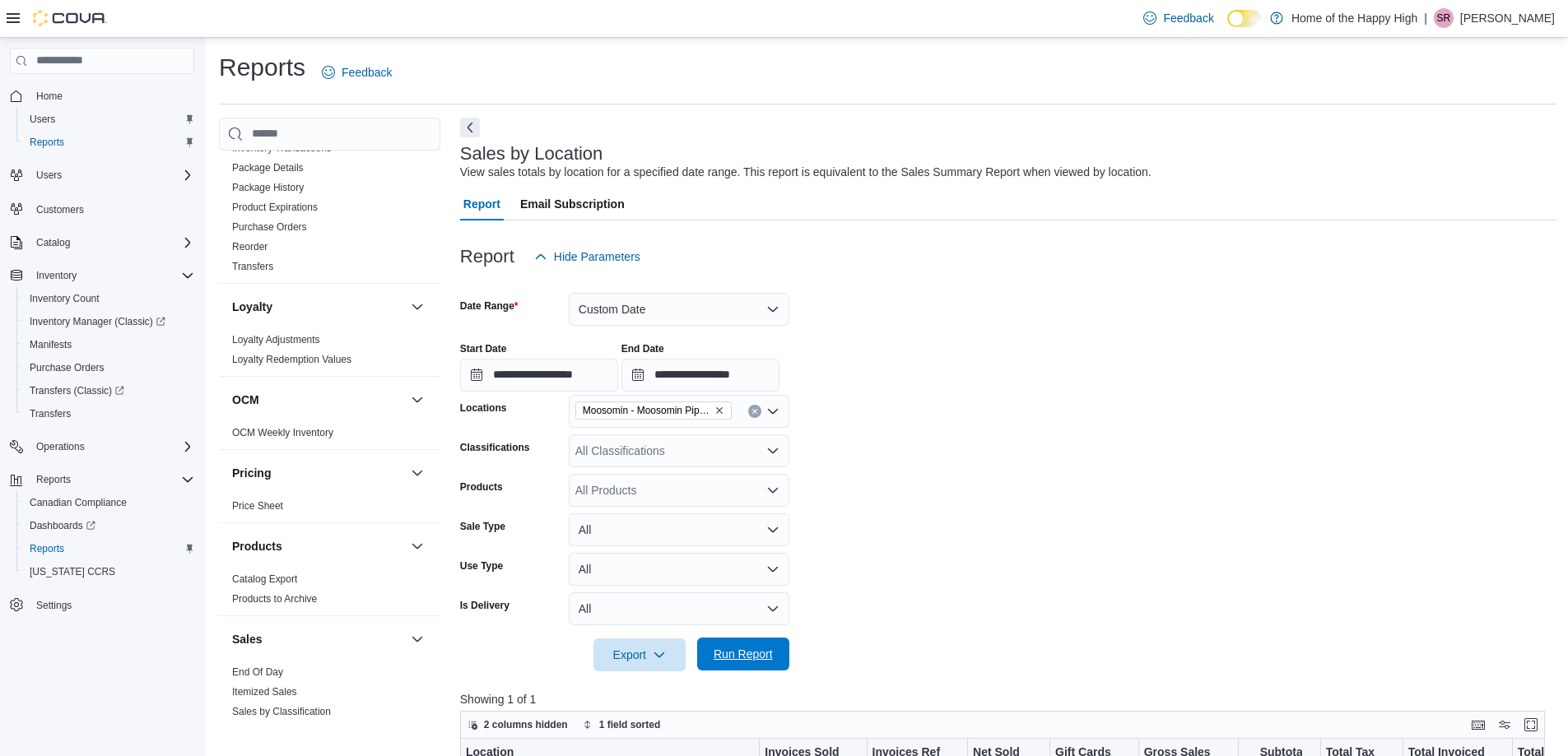
click at [741, 659] on span "Run Report" at bounding box center [743, 653] width 60 height 16
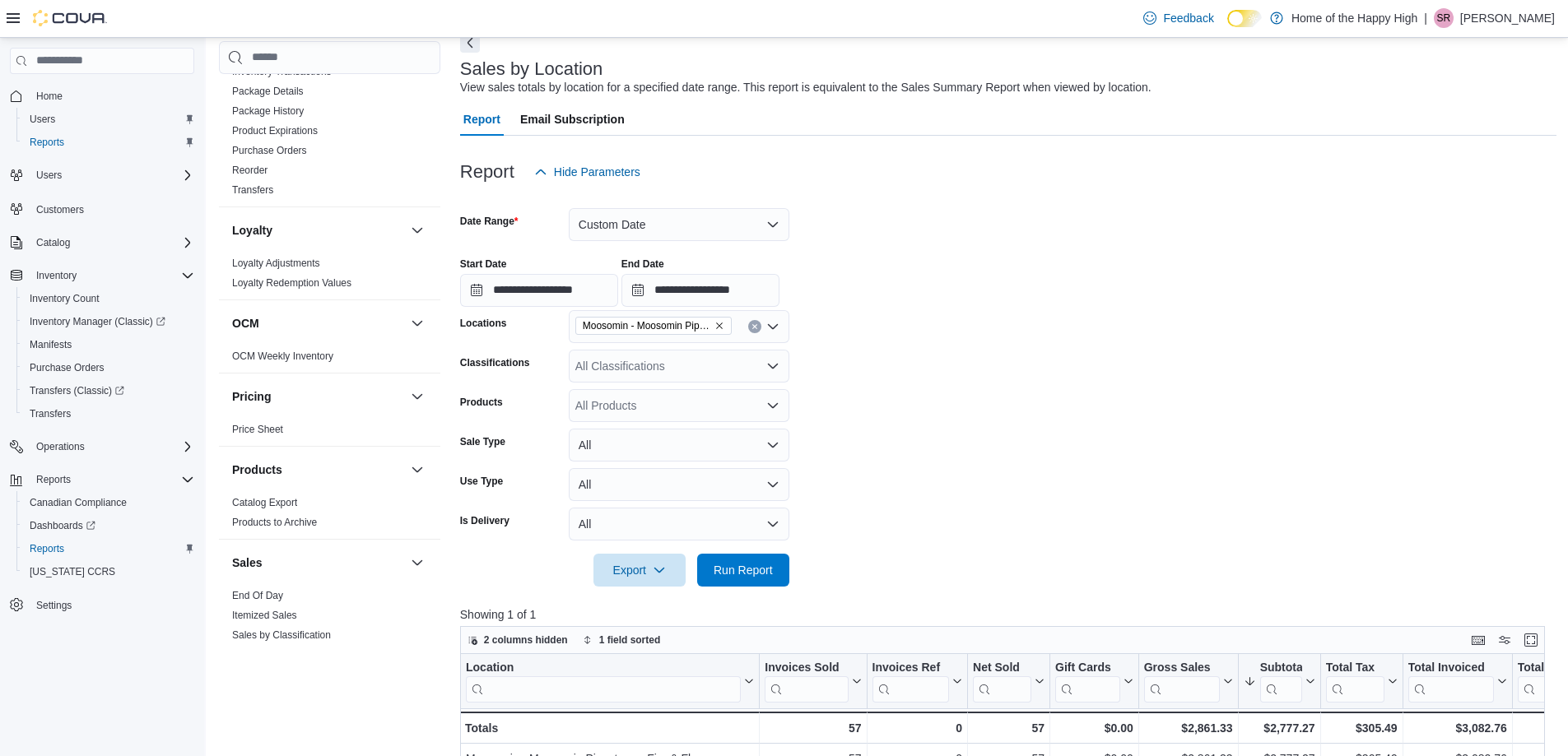
scroll to position [165, 0]
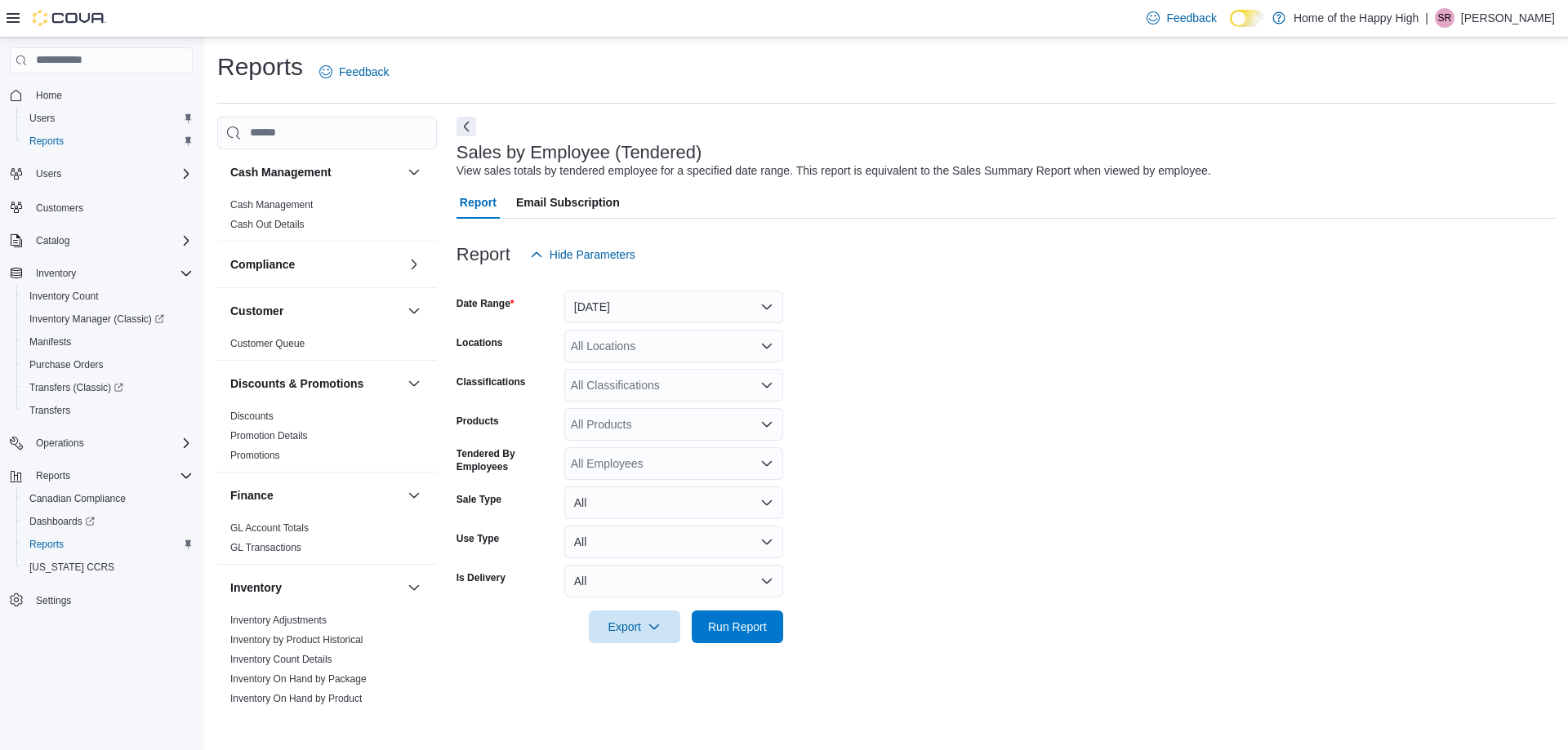
click at [654, 351] on div "All Locations" at bounding box center [674, 346] width 219 height 32
type input "***"
click at [736, 368] on span "Moosomin - Moosomin Pipestone - Fire & Flower" at bounding box center [755, 374] width 247 height 16
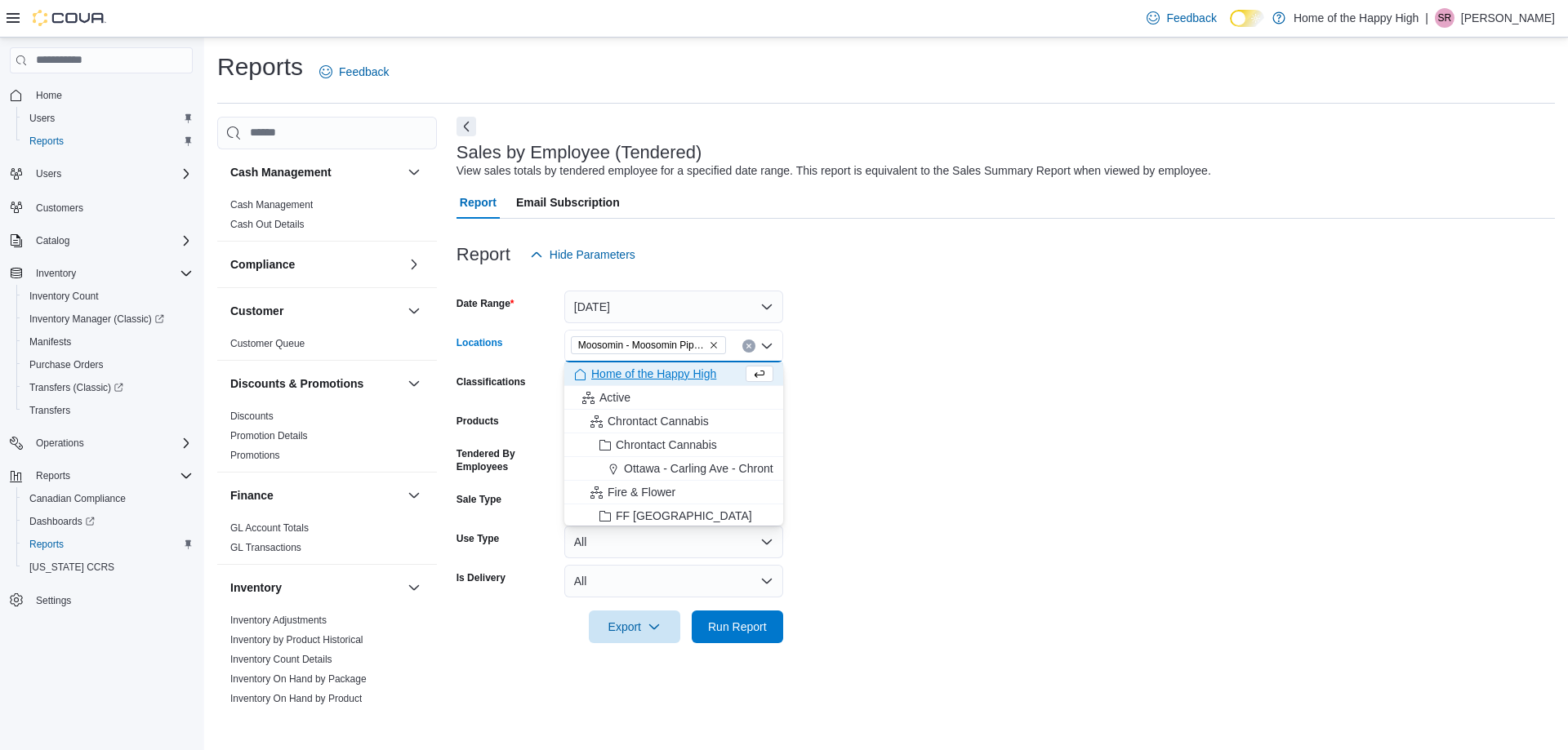
drag, startPoint x: 916, startPoint y: 389, endPoint x: 888, endPoint y: 409, distance: 34.4
click at [916, 390] on form "Date Range Yesterday Locations Moosomin - Moosomin Pipestone - Fire & Flower Co…" at bounding box center [1006, 457] width 1098 height 372
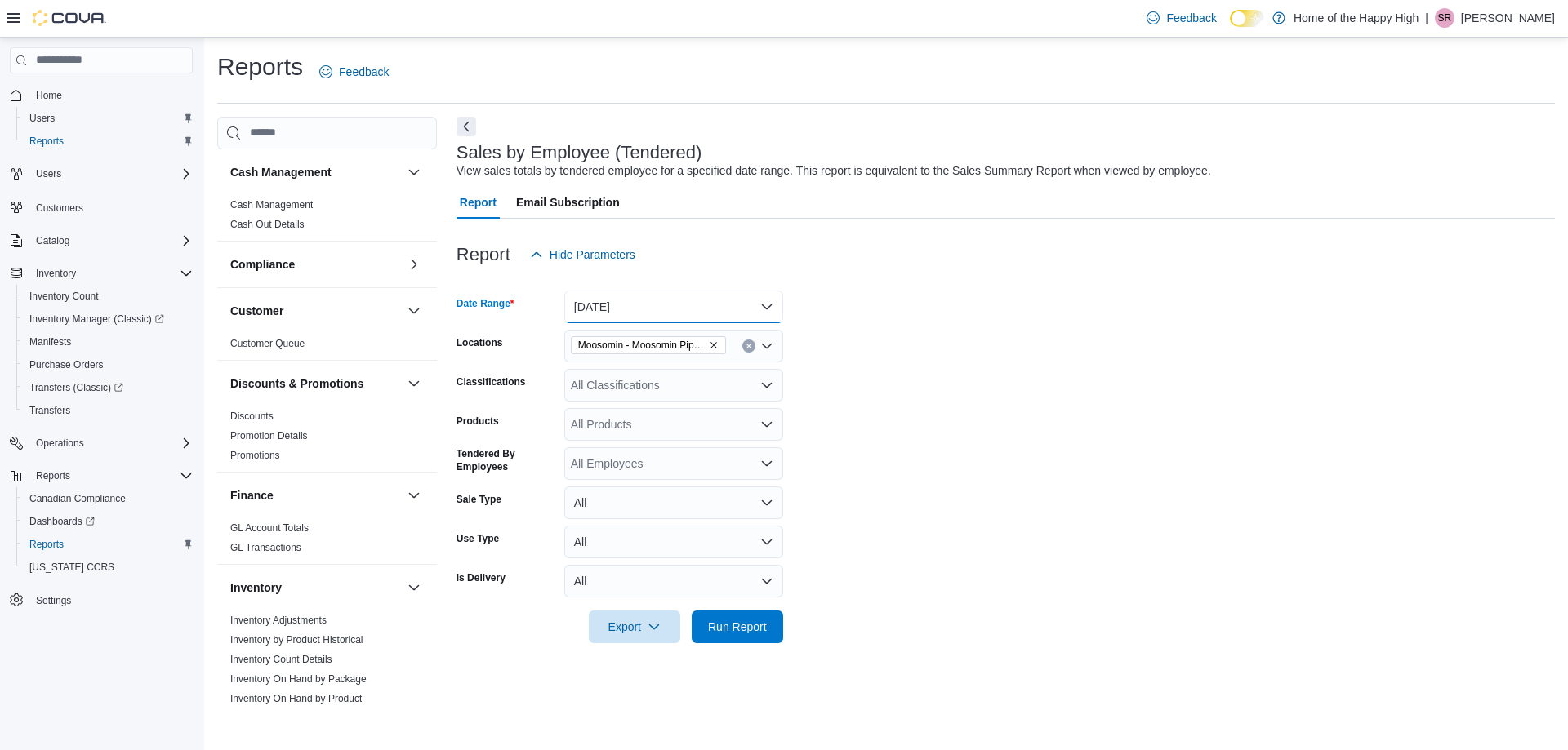
click at [680, 301] on button "[DATE]" at bounding box center [674, 307] width 219 height 32
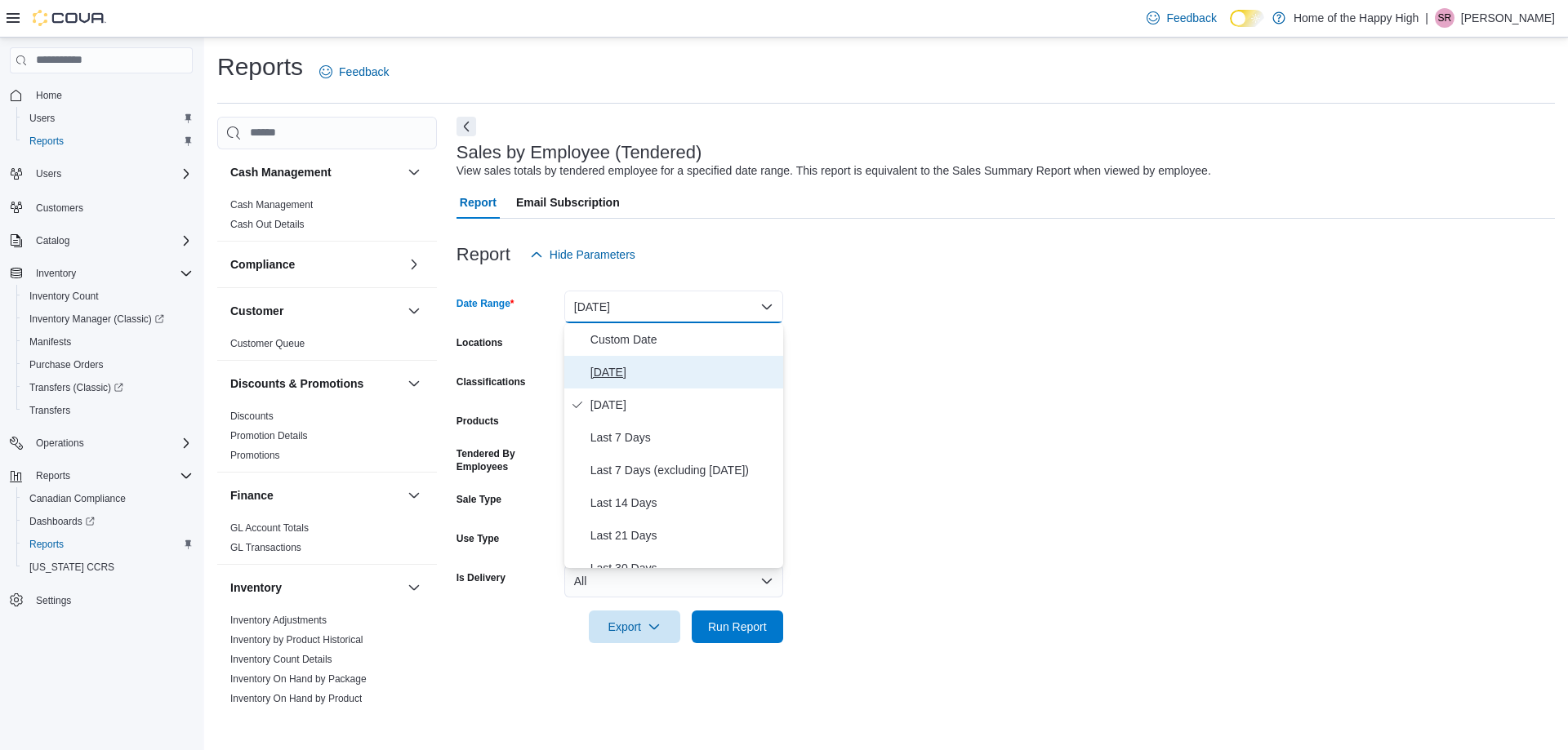
click at [650, 369] on span "[DATE]" at bounding box center [683, 372] width 186 height 20
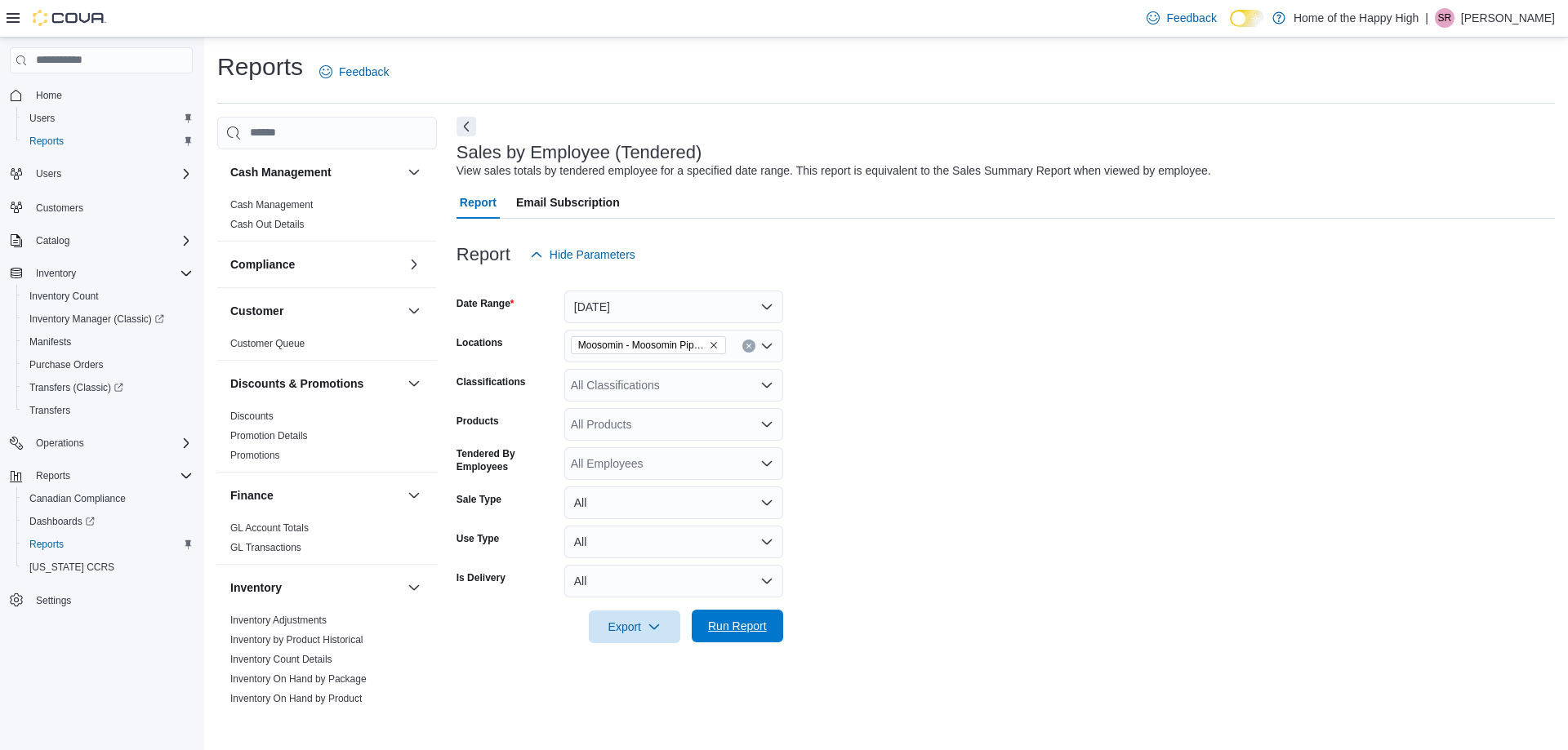
click at [738, 615] on span "Run Report" at bounding box center [737, 626] width 72 height 32
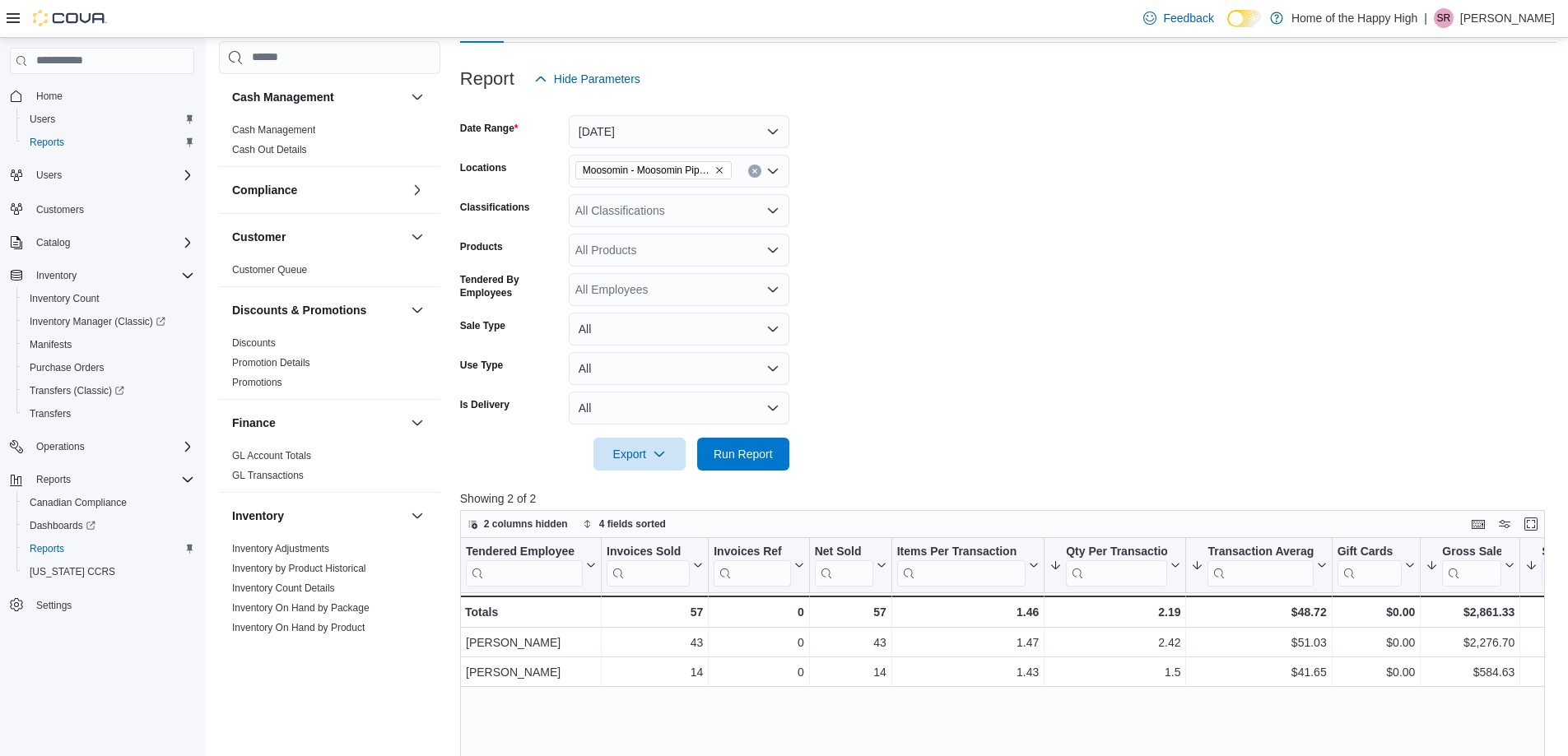
scroll to position [165, 0]
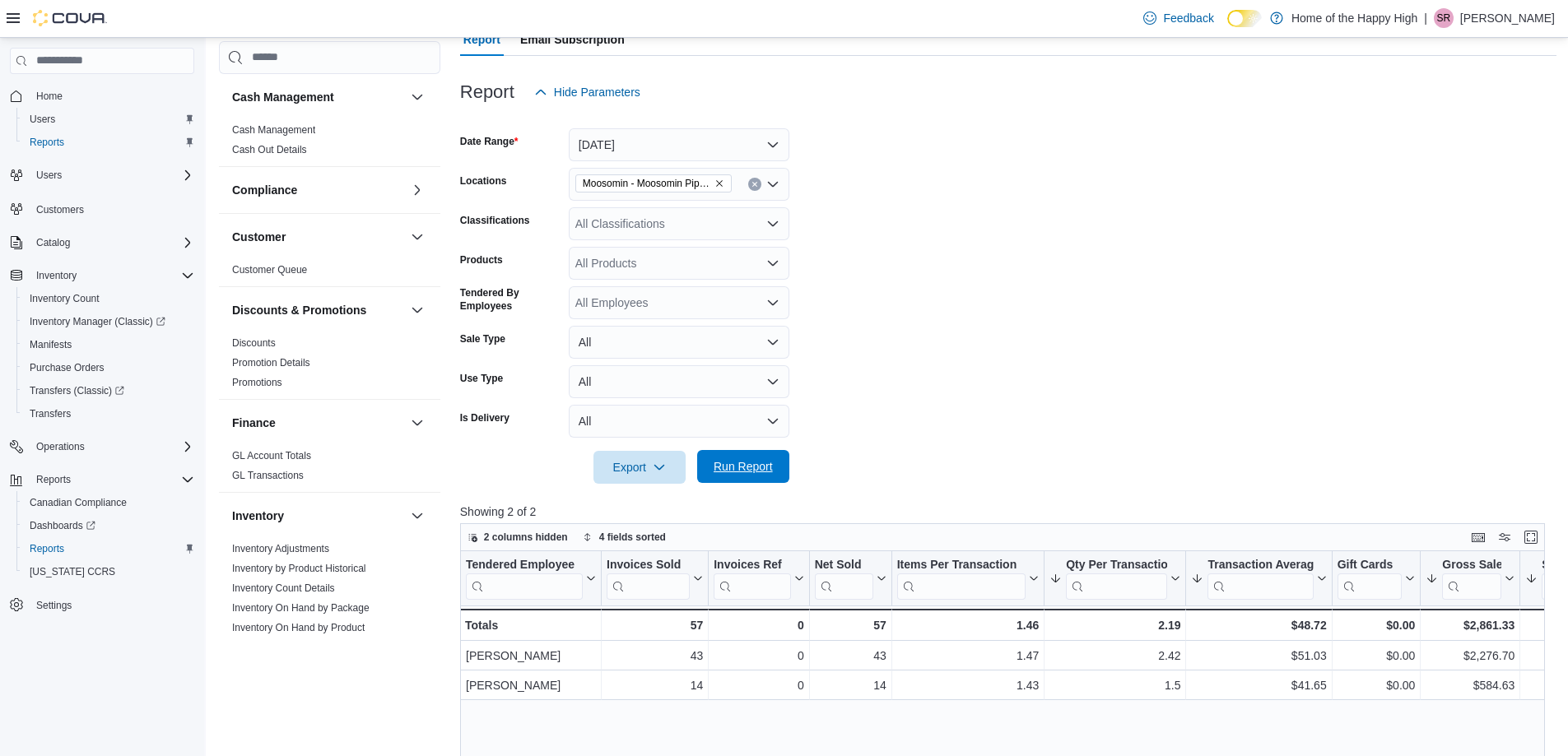
click at [769, 472] on span "Run Report" at bounding box center [743, 466] width 60 height 16
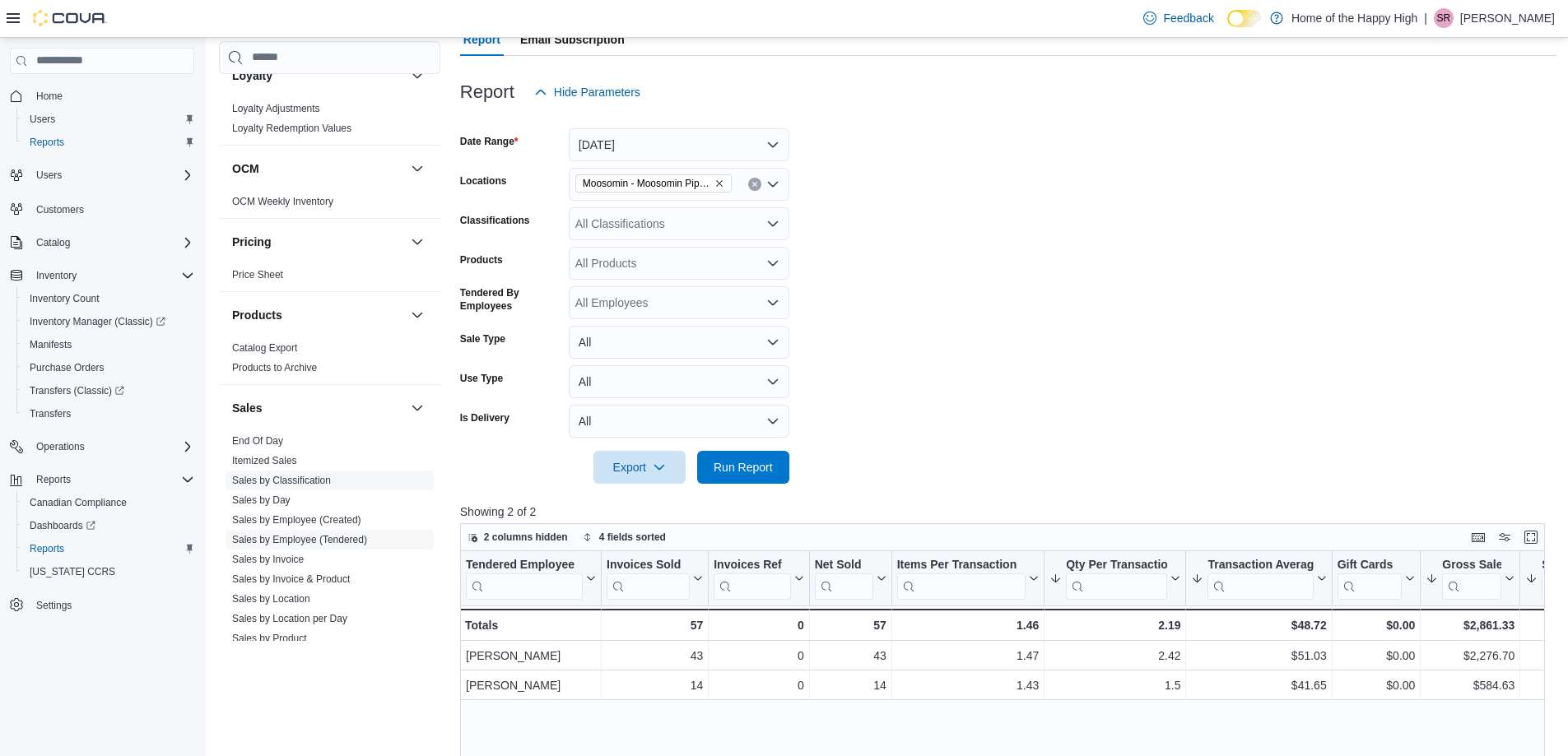
scroll to position [740, 0]
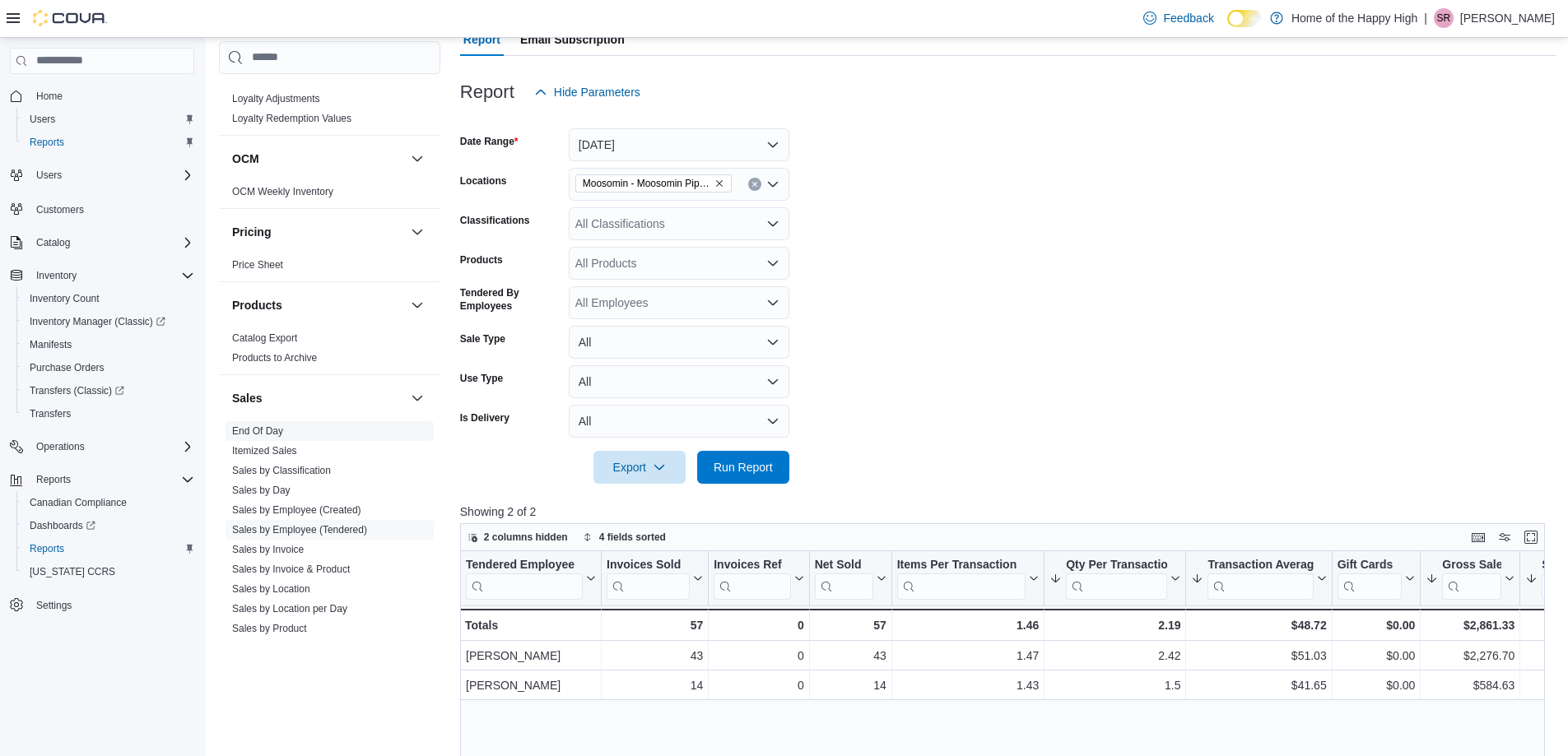
click at [278, 435] on link "End Of Day" at bounding box center [257, 430] width 51 height 11
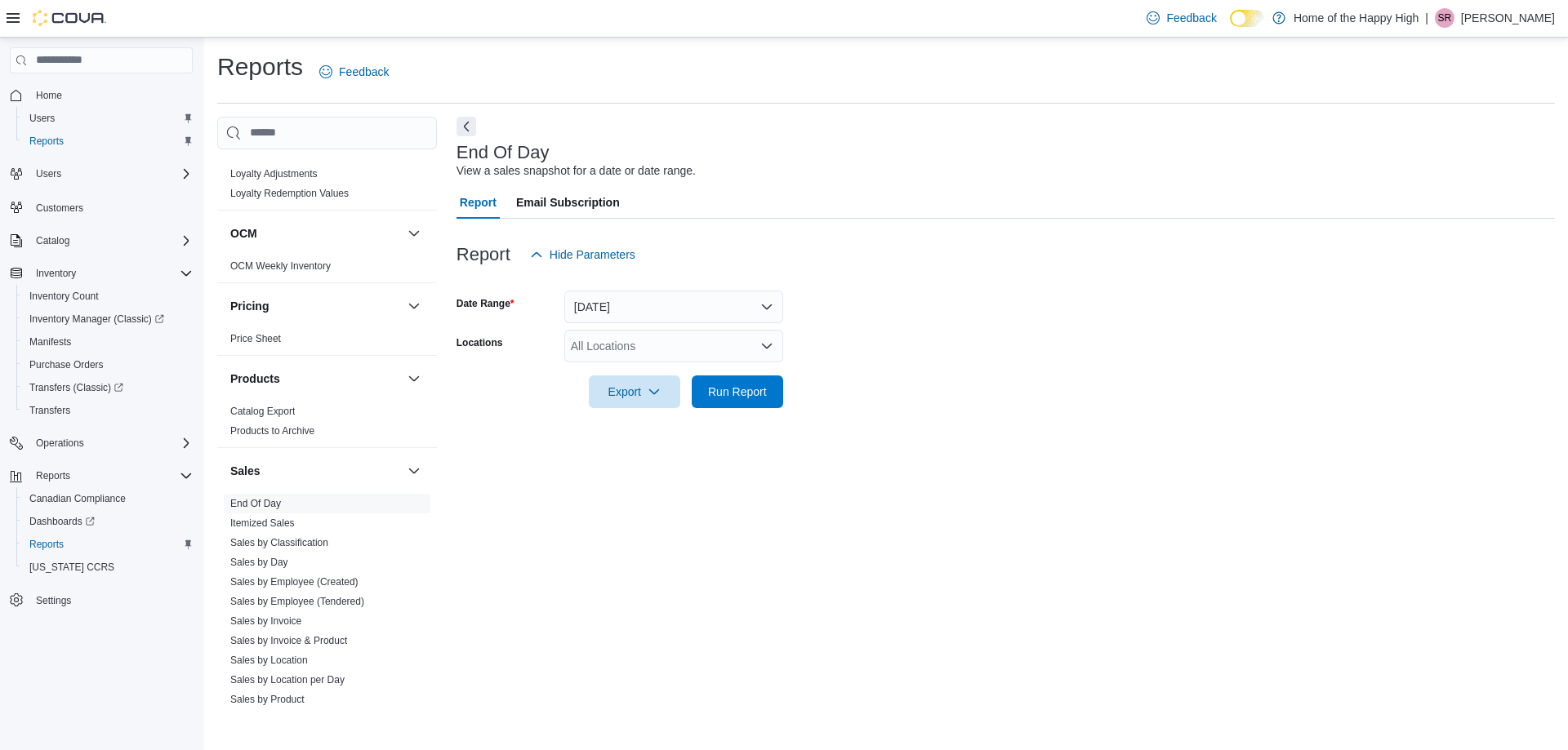
click at [702, 348] on div "All Locations" at bounding box center [674, 346] width 219 height 32
type input "***"
click at [754, 368] on span "Moosomin - Moosomin Pipestone - Fire & Flower" at bounding box center [755, 374] width 247 height 16
click at [857, 376] on form "Date Range Today Locations Moosomin - Moosomin Pipestone - Fire & Flower Export…" at bounding box center [1006, 340] width 1098 height 137
click at [741, 381] on span "Run Report" at bounding box center [737, 391] width 72 height 32
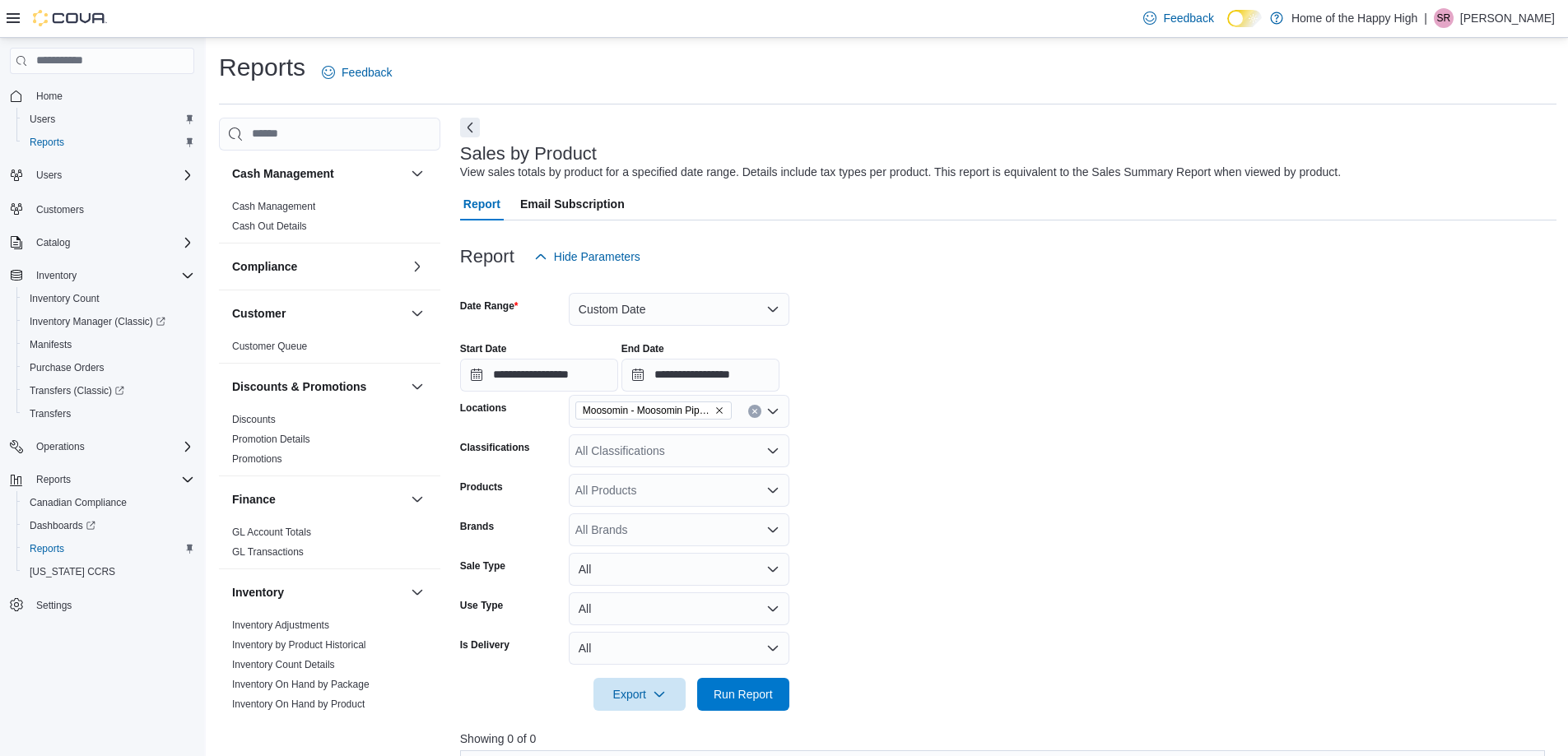
scroll to position [247, 0]
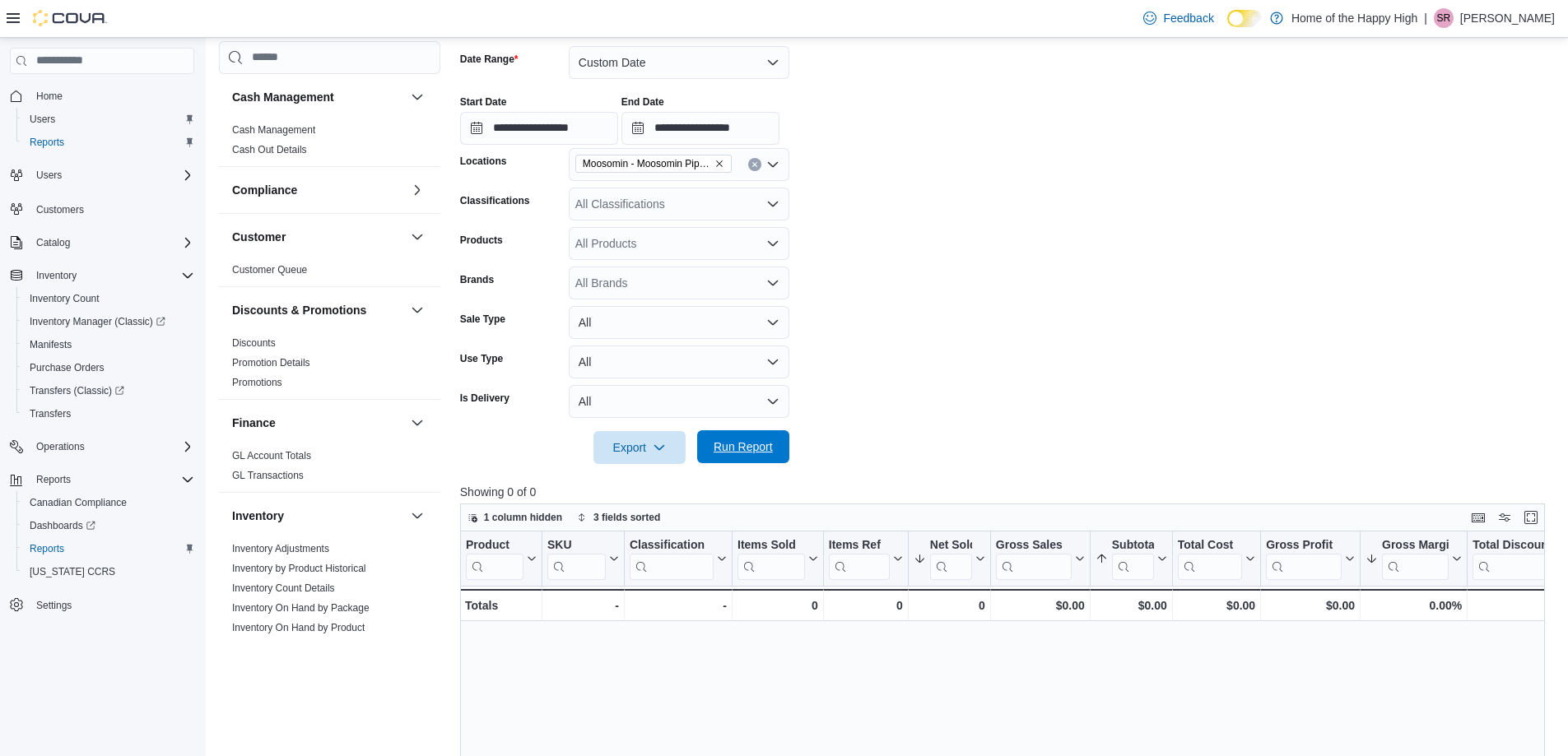
click at [743, 459] on span "Run Report" at bounding box center [743, 447] width 72 height 33
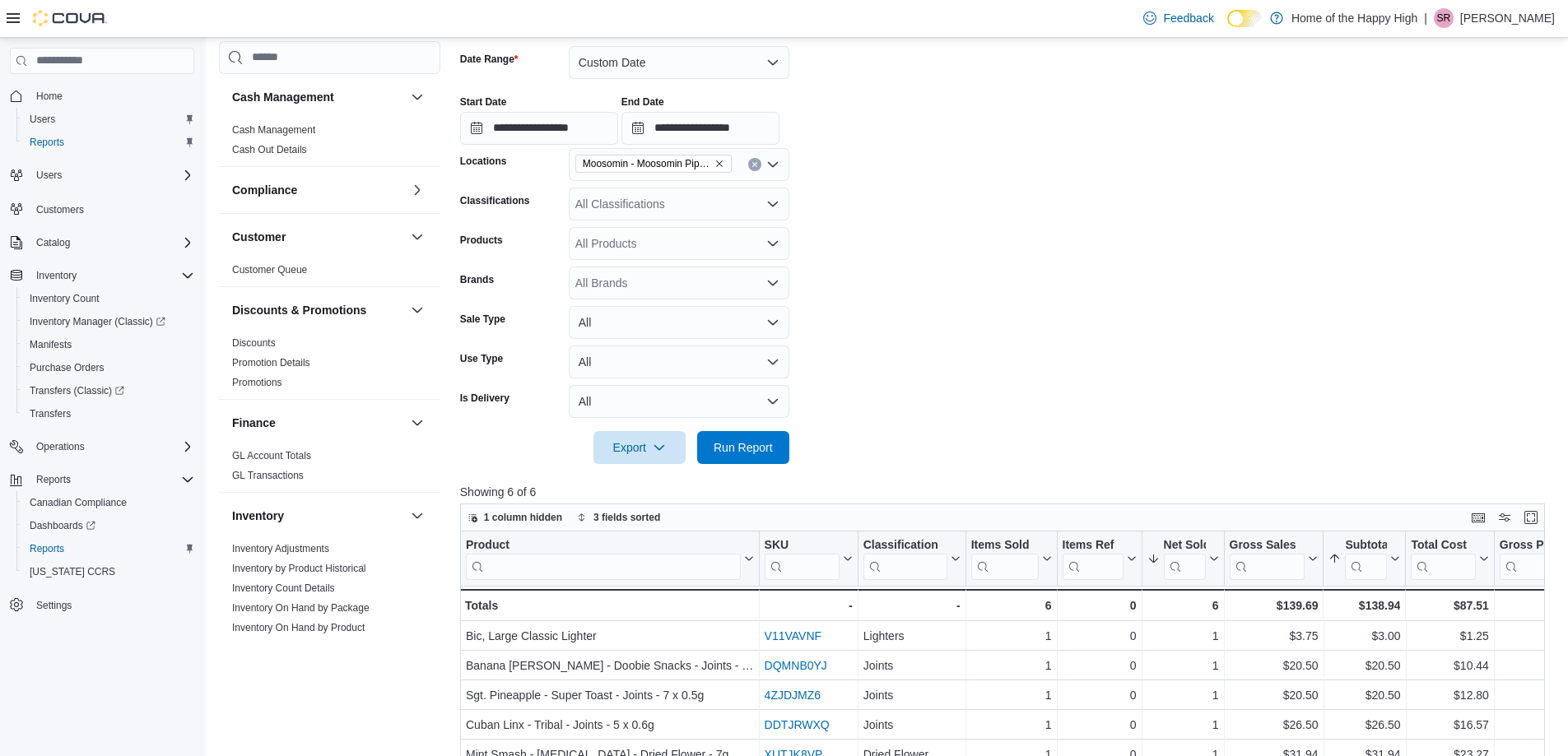
click at [627, 199] on div "All Classifications" at bounding box center [680, 204] width 221 height 33
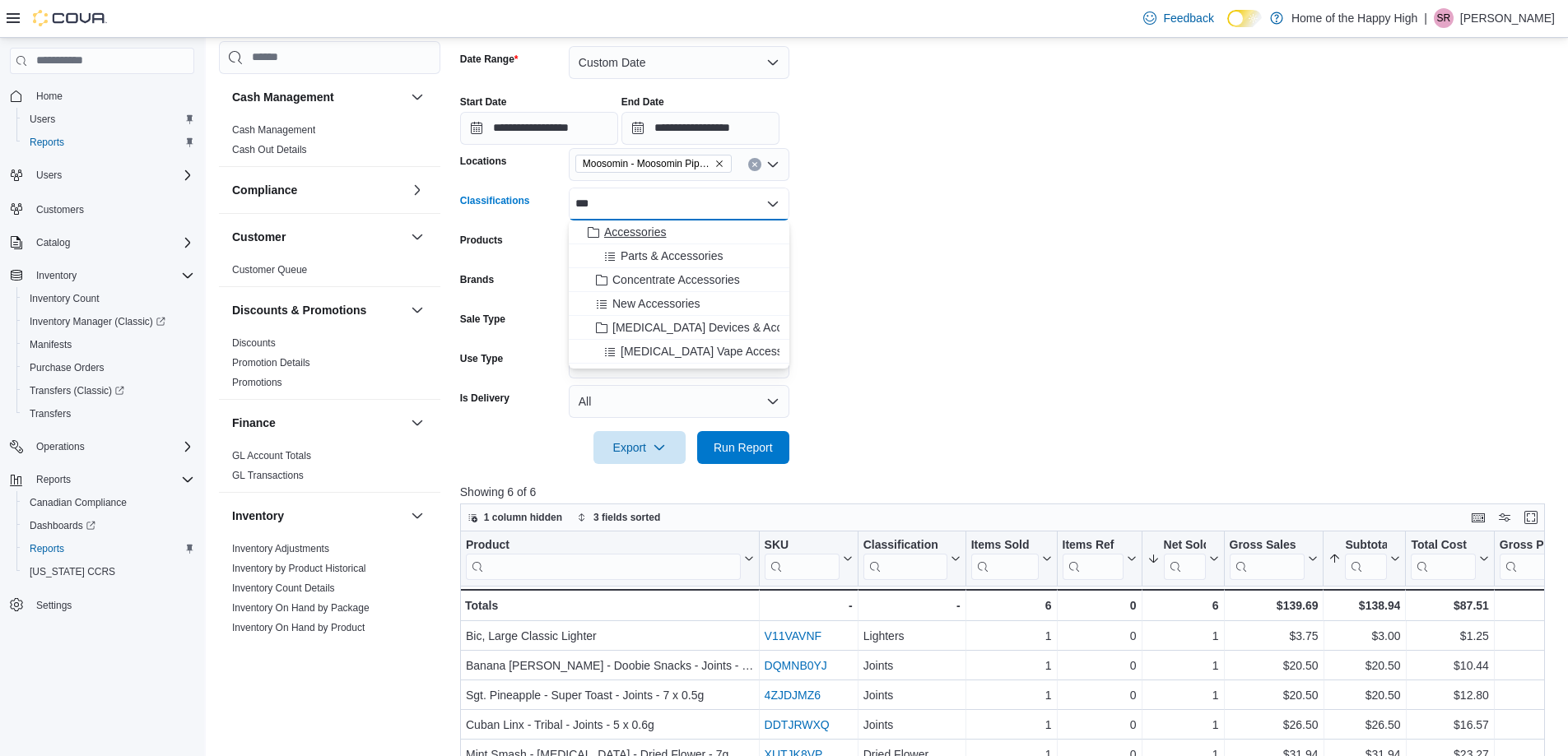
type input "***"
click at [667, 231] on div "Accessories" at bounding box center [679, 232] width 201 height 16
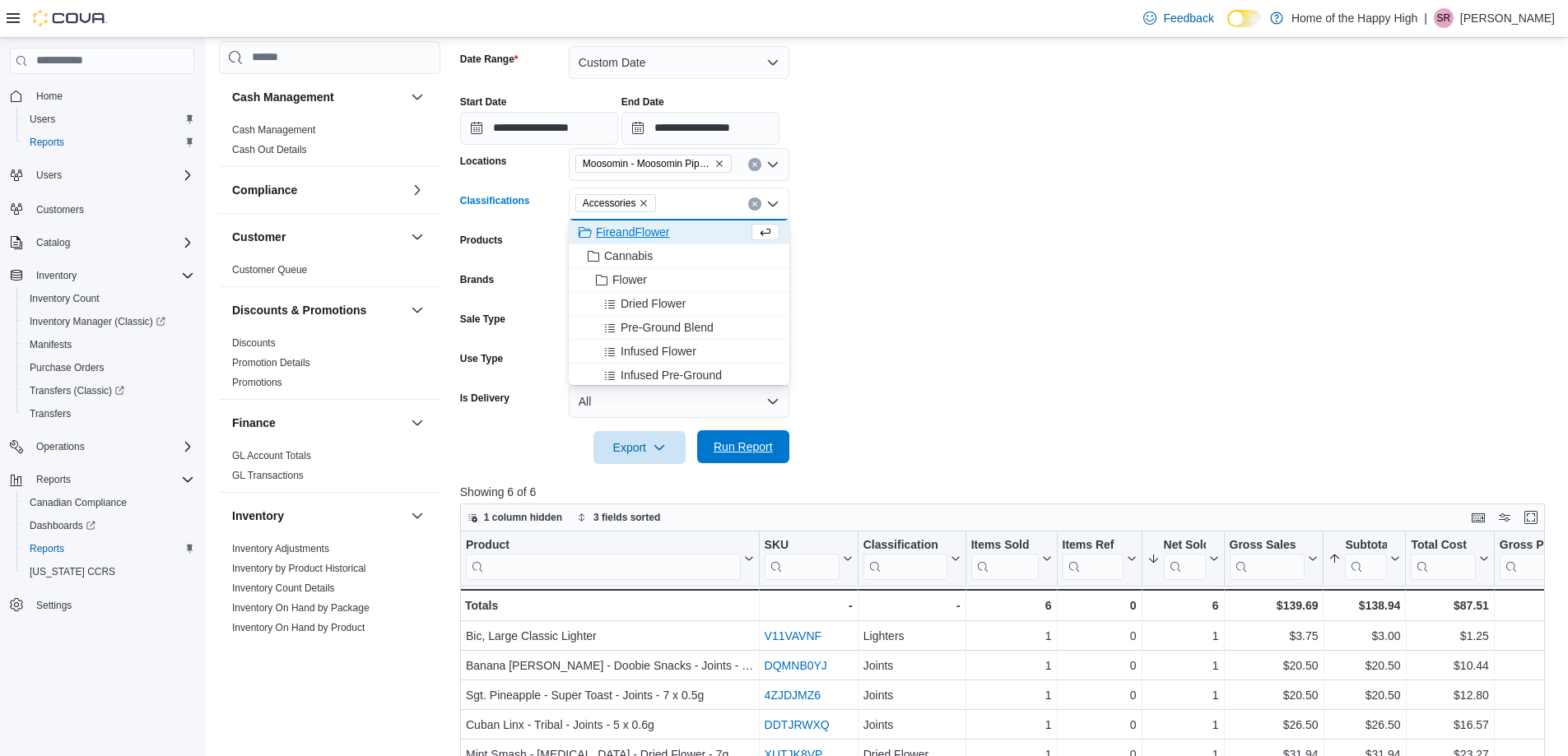
click at [751, 434] on span "Run Report" at bounding box center [743, 447] width 72 height 33
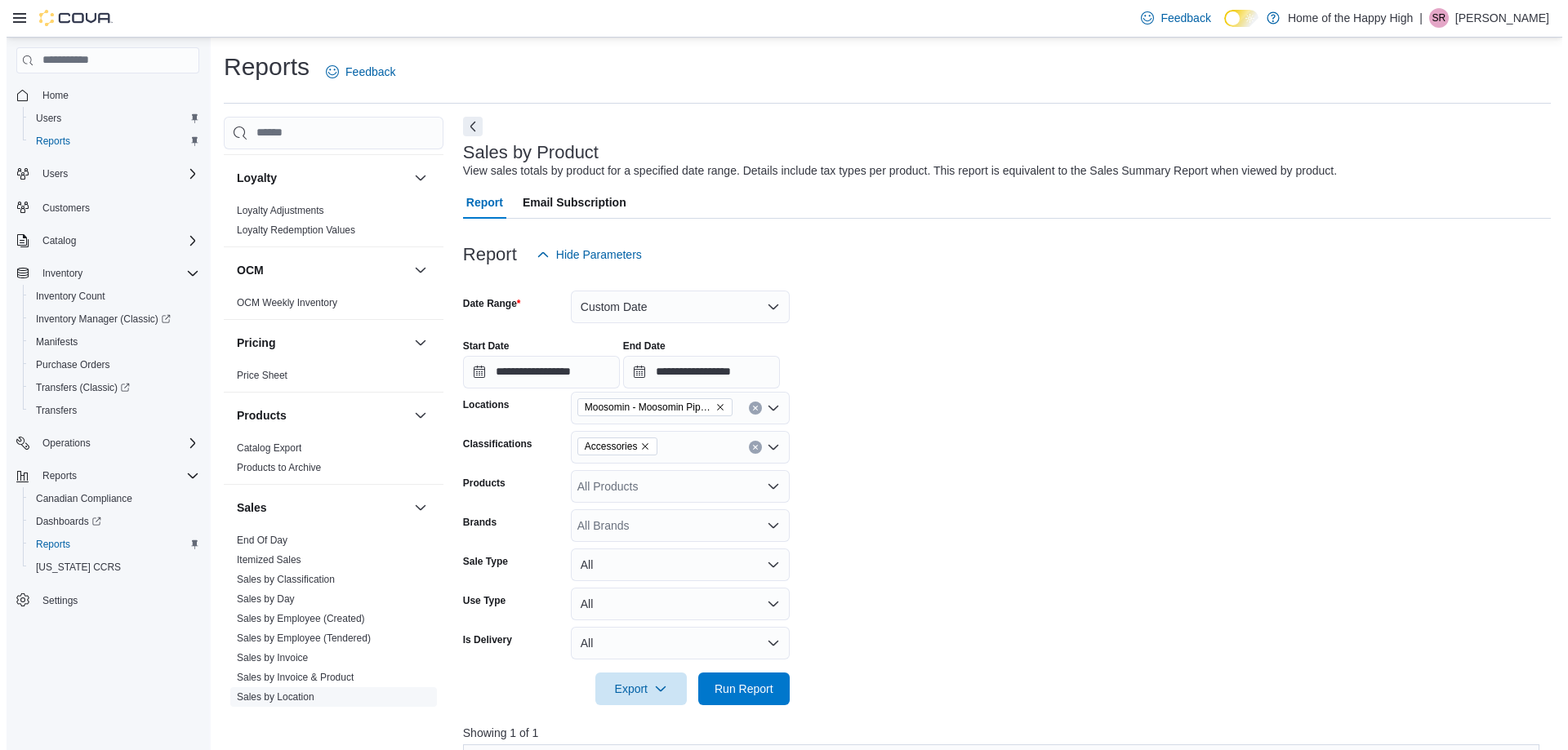
scroll to position [735, 0]
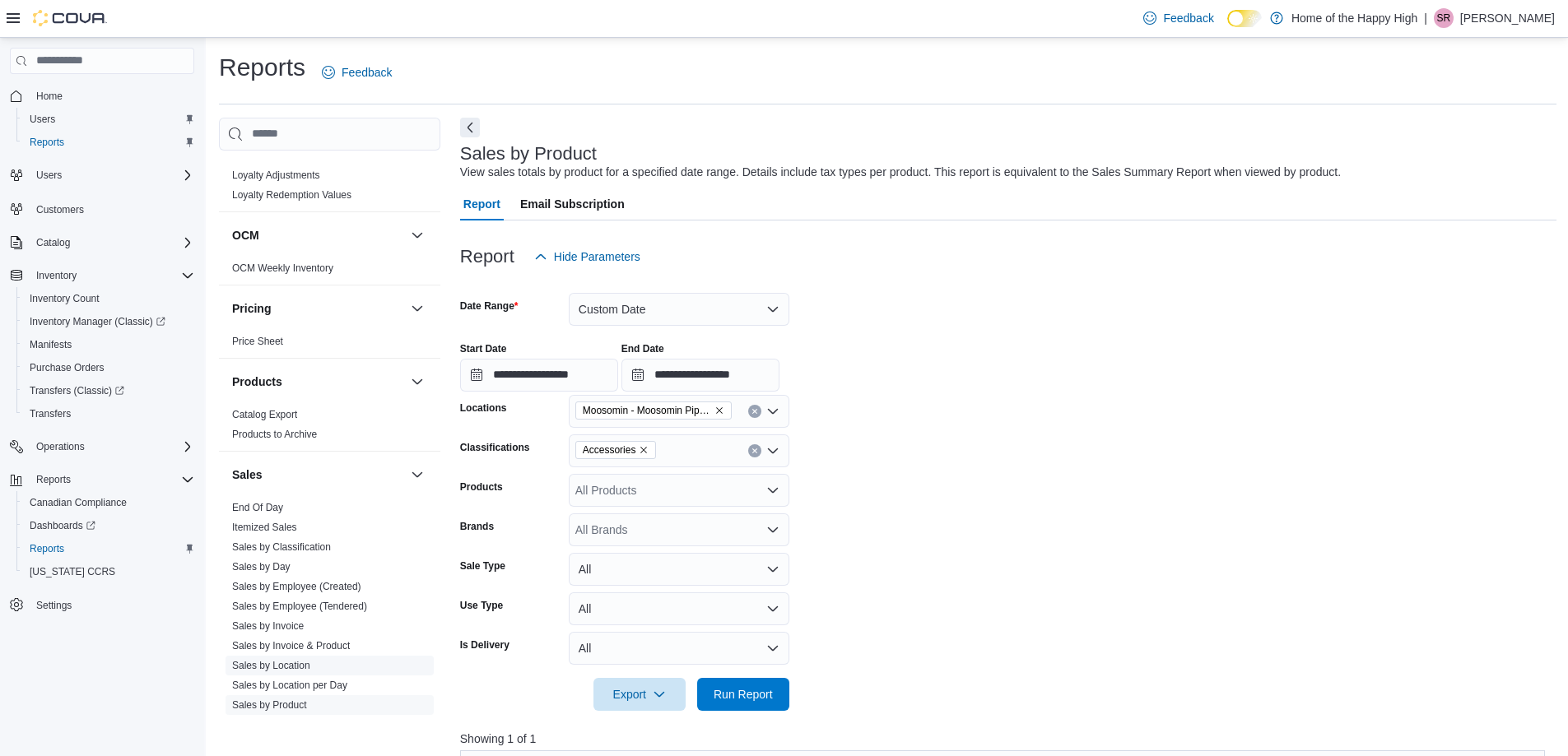
click at [301, 667] on link "Sales by Location" at bounding box center [271, 665] width 78 height 11
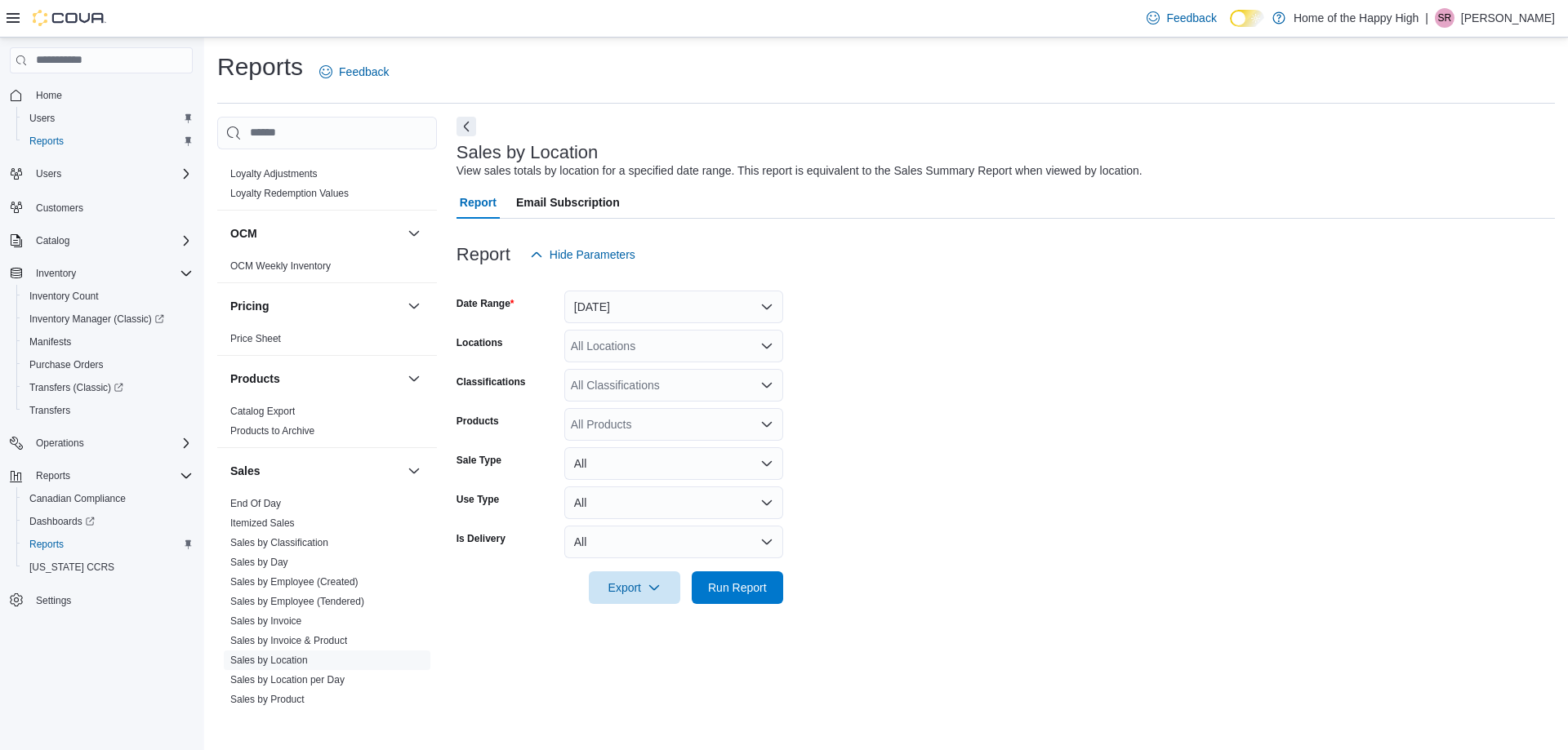
click at [654, 340] on div "All Locations" at bounding box center [674, 346] width 219 height 32
type input "***"
click at [625, 372] on icon "Choose from the following options" at bounding box center [621, 374] width 13 height 13
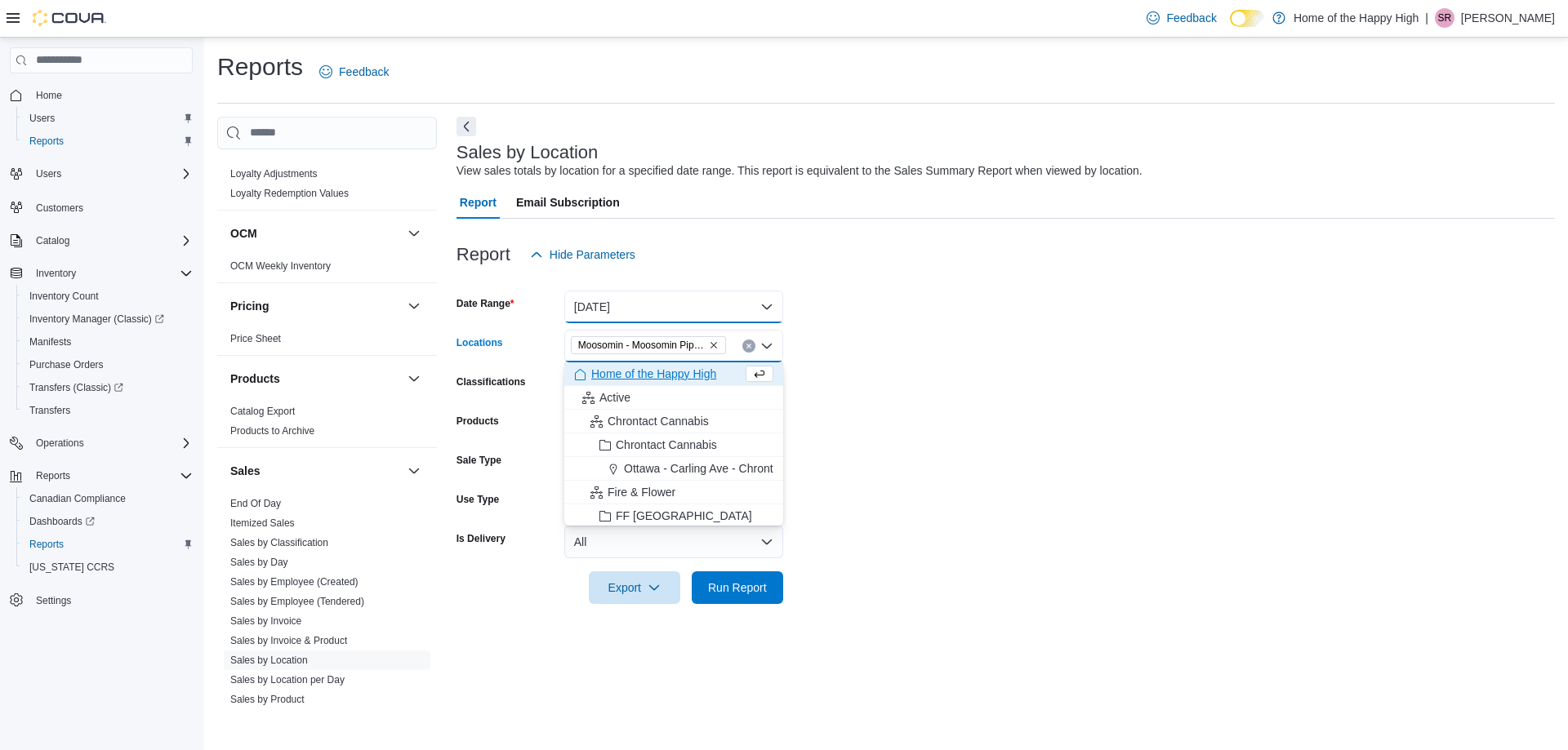
click at [657, 313] on button "[DATE]" at bounding box center [674, 307] width 219 height 32
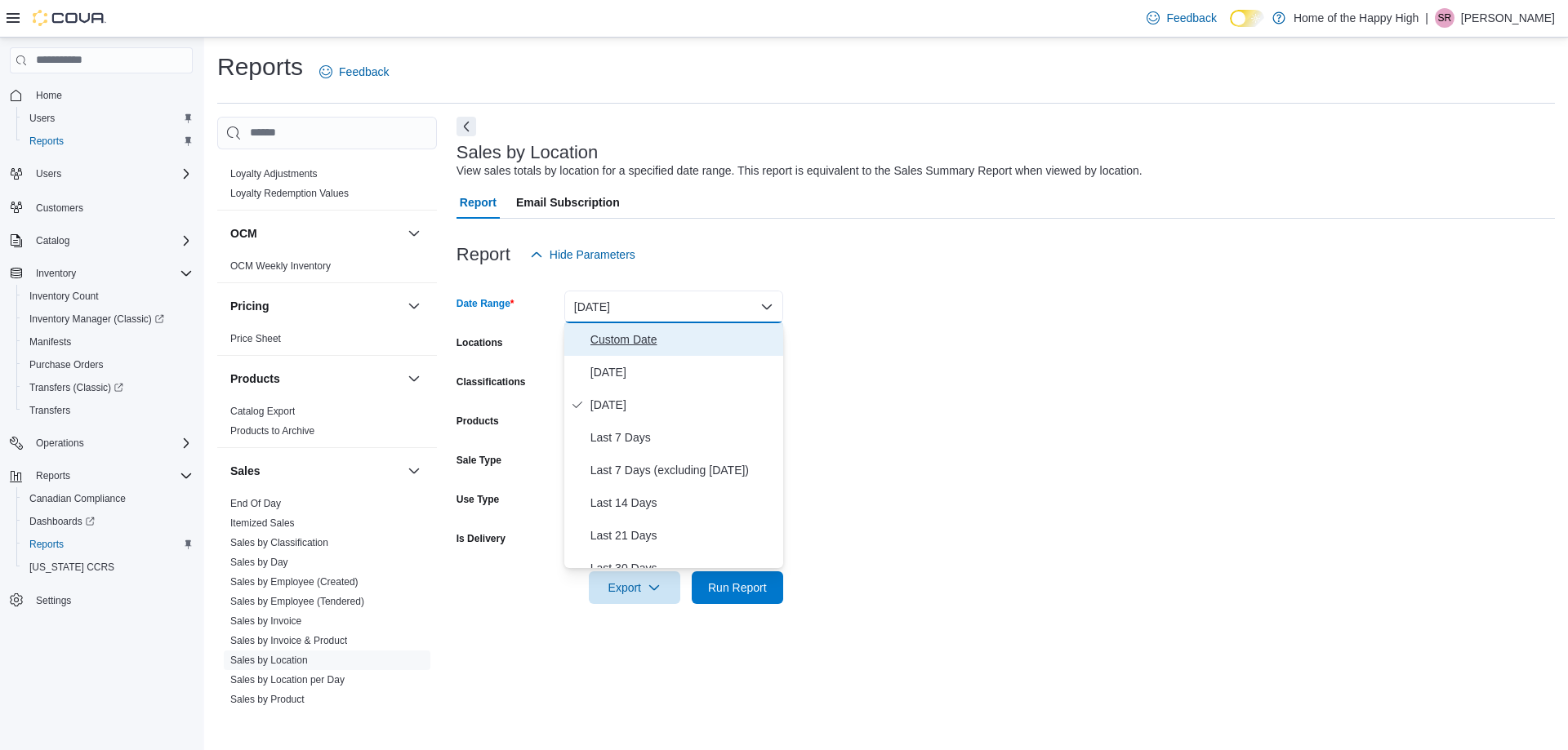
click at [636, 339] on span "Custom Date" at bounding box center [683, 340] width 186 height 20
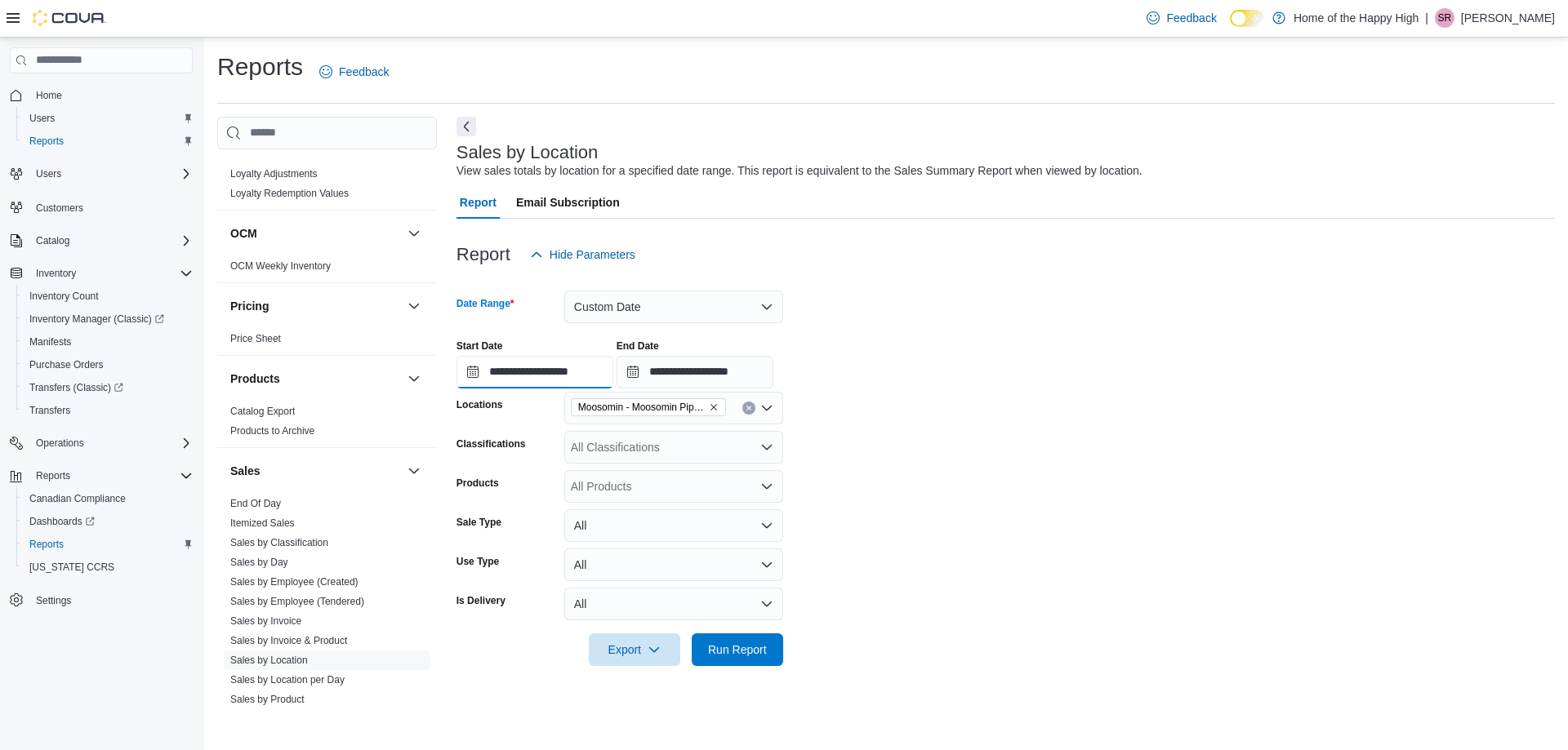
click at [553, 380] on input "**********" at bounding box center [535, 372] width 157 height 32
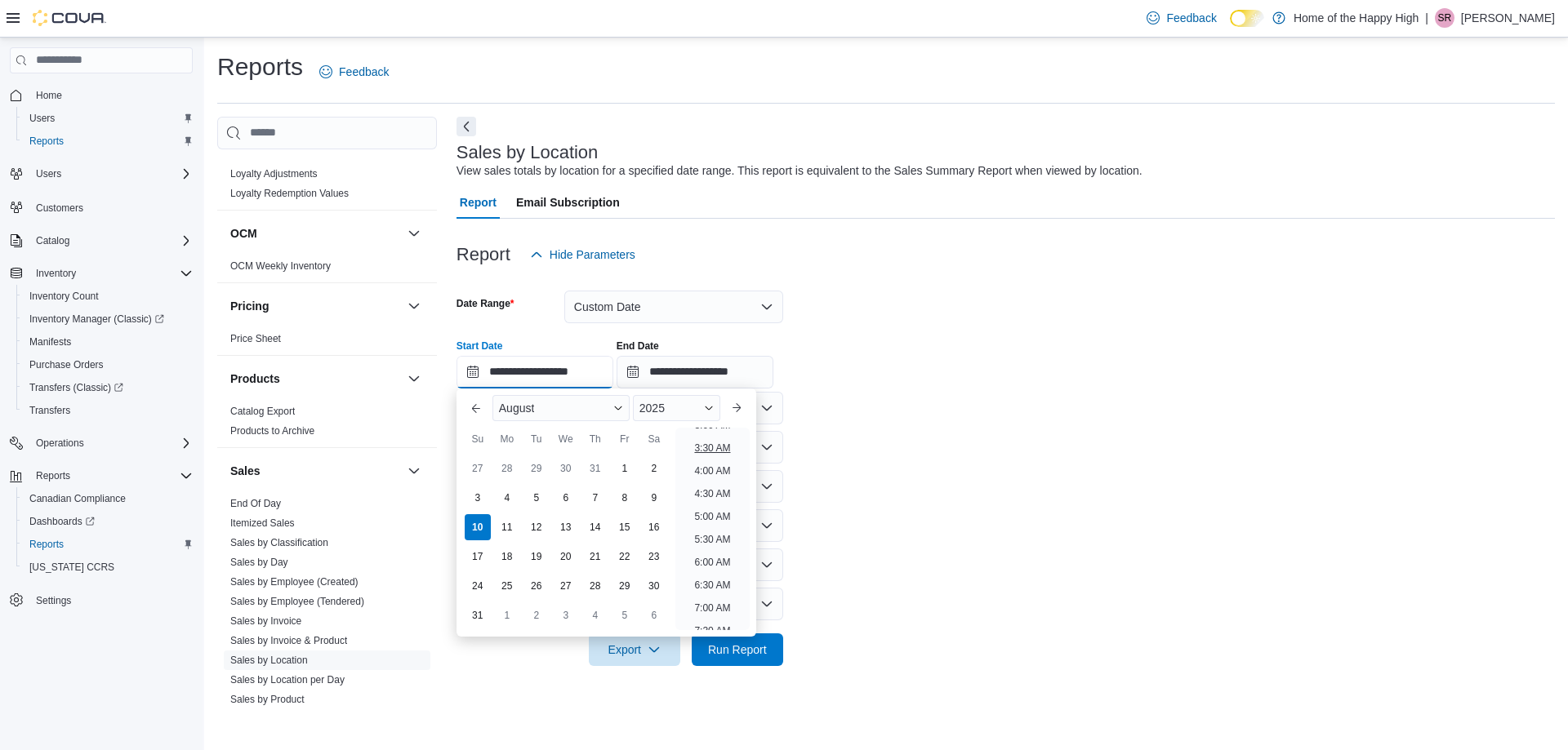
scroll to position [133, 0]
click at [709, 540] on li "5:00 AM" at bounding box center [712, 537] width 49 height 20
type input "**********"
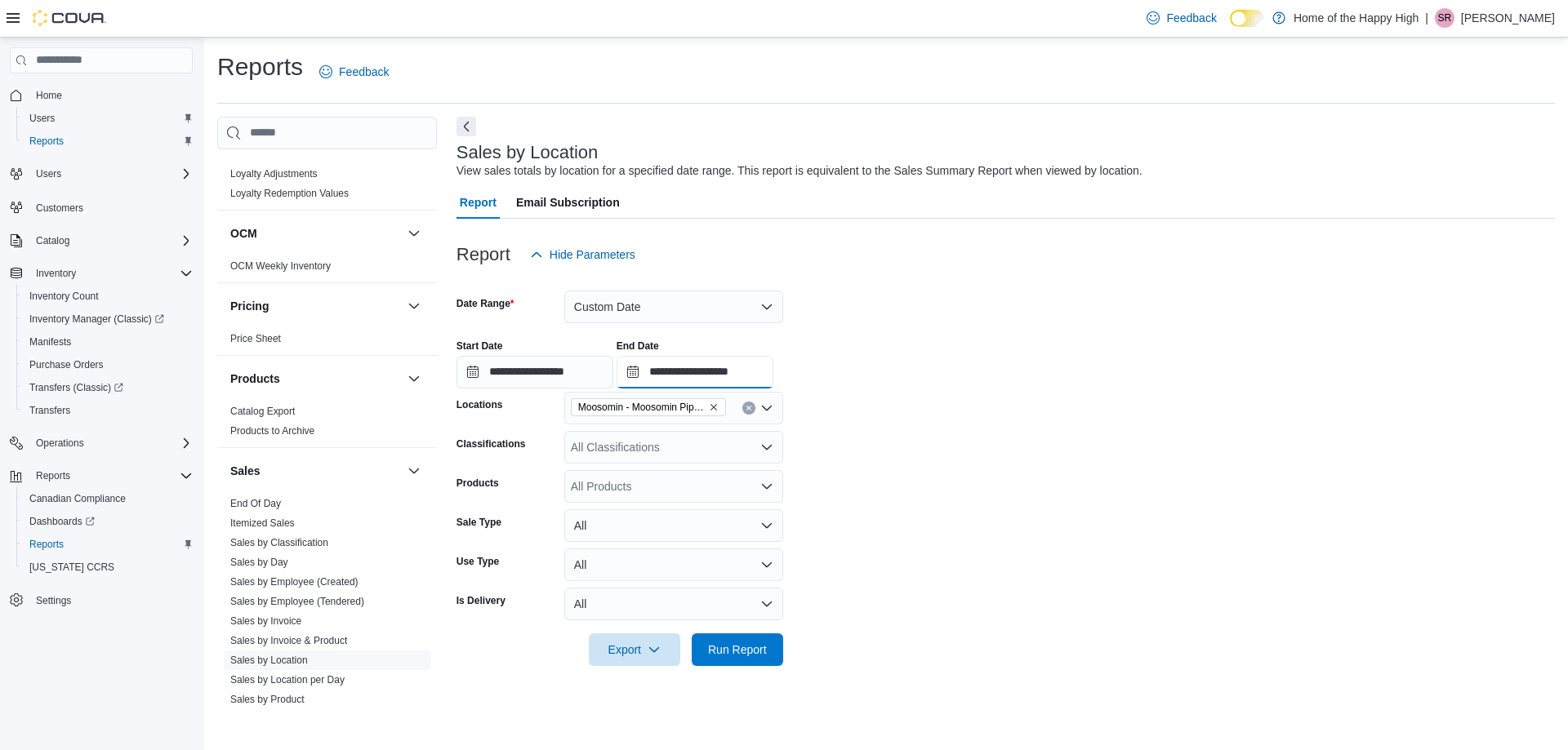
click at [690, 364] on input "**********" at bounding box center [695, 372] width 157 height 32
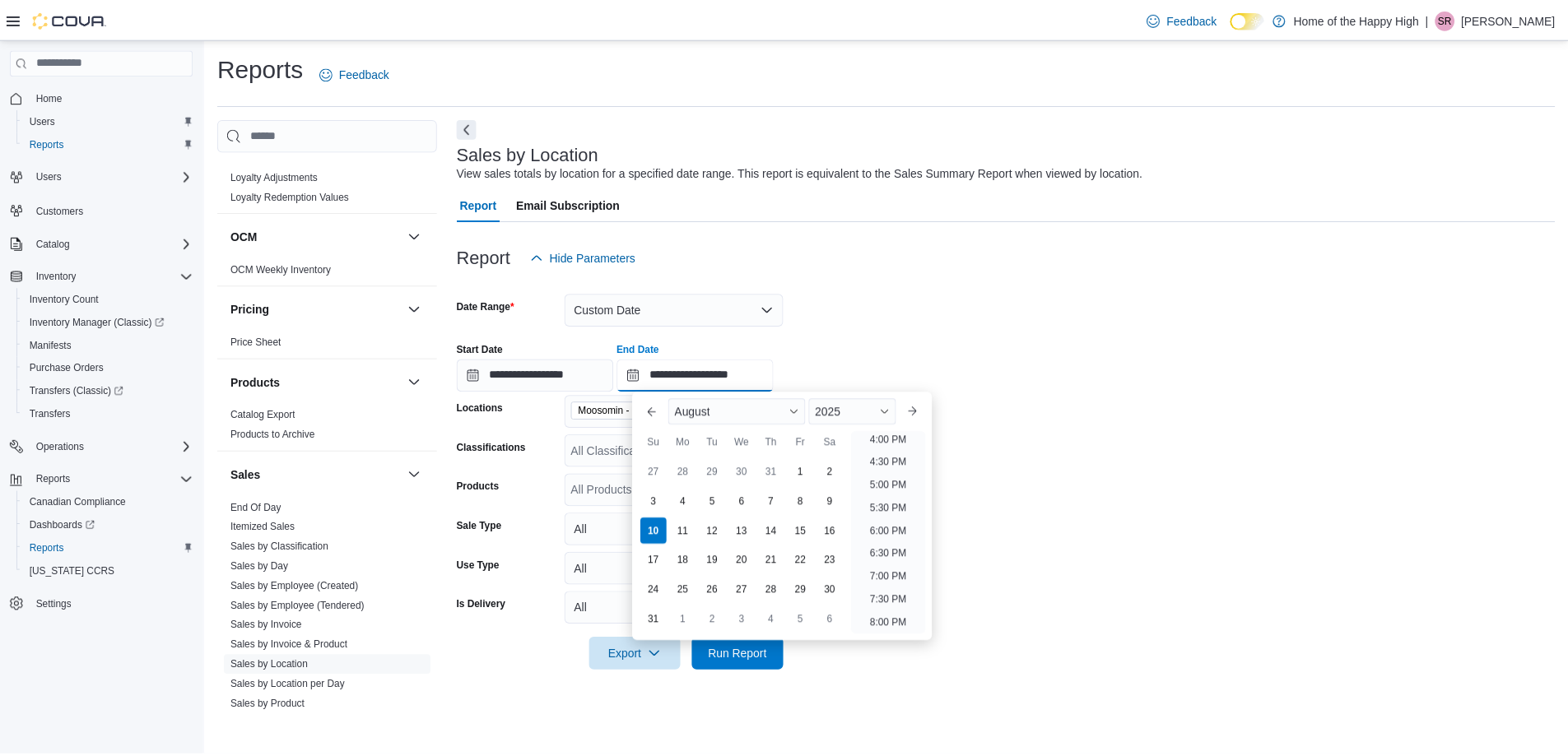
scroll to position [740, 0]
click at [897, 579] on li "7:00 PM" at bounding box center [895, 579] width 50 height 20
type input "**********"
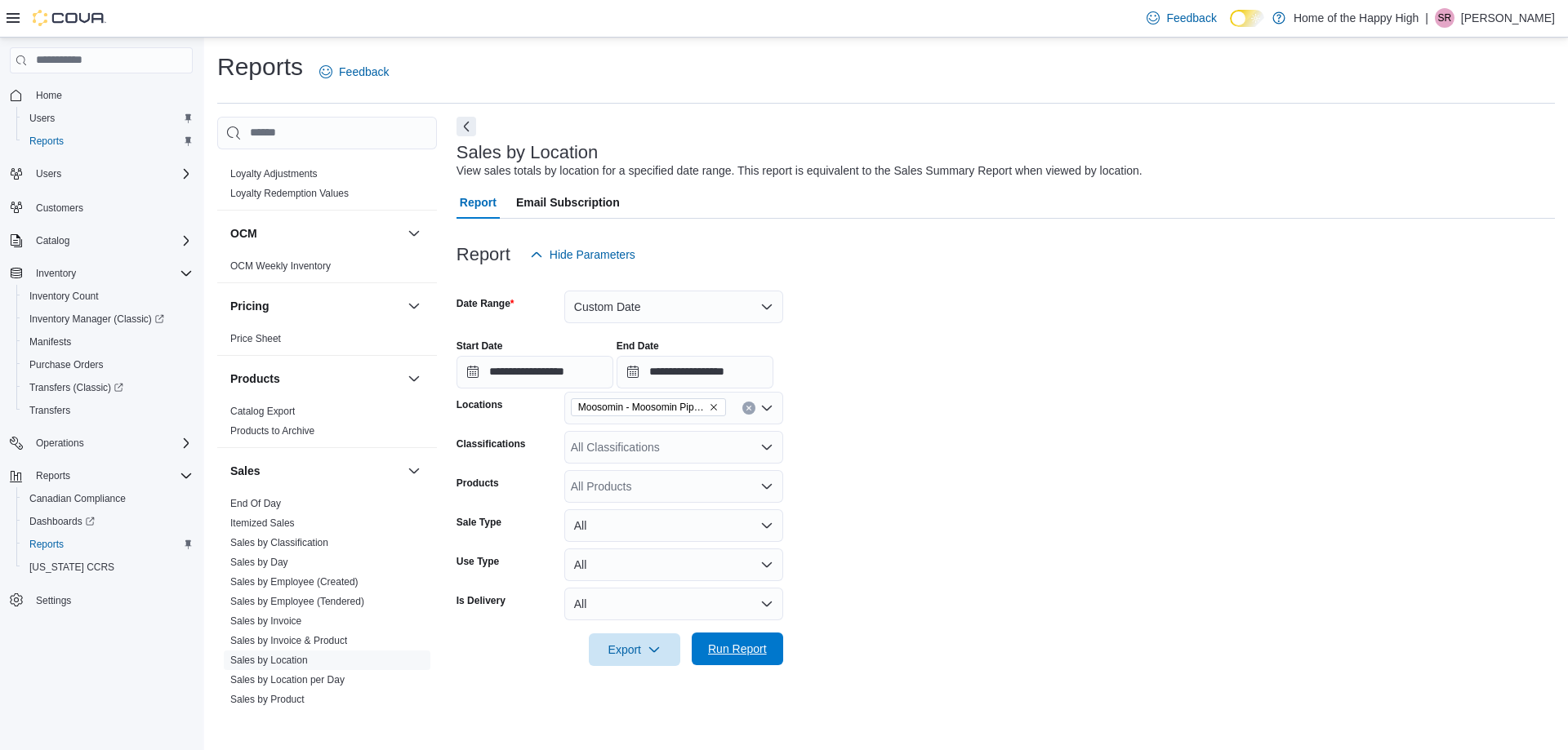
click at [730, 655] on span "Run Report" at bounding box center [737, 648] width 59 height 16
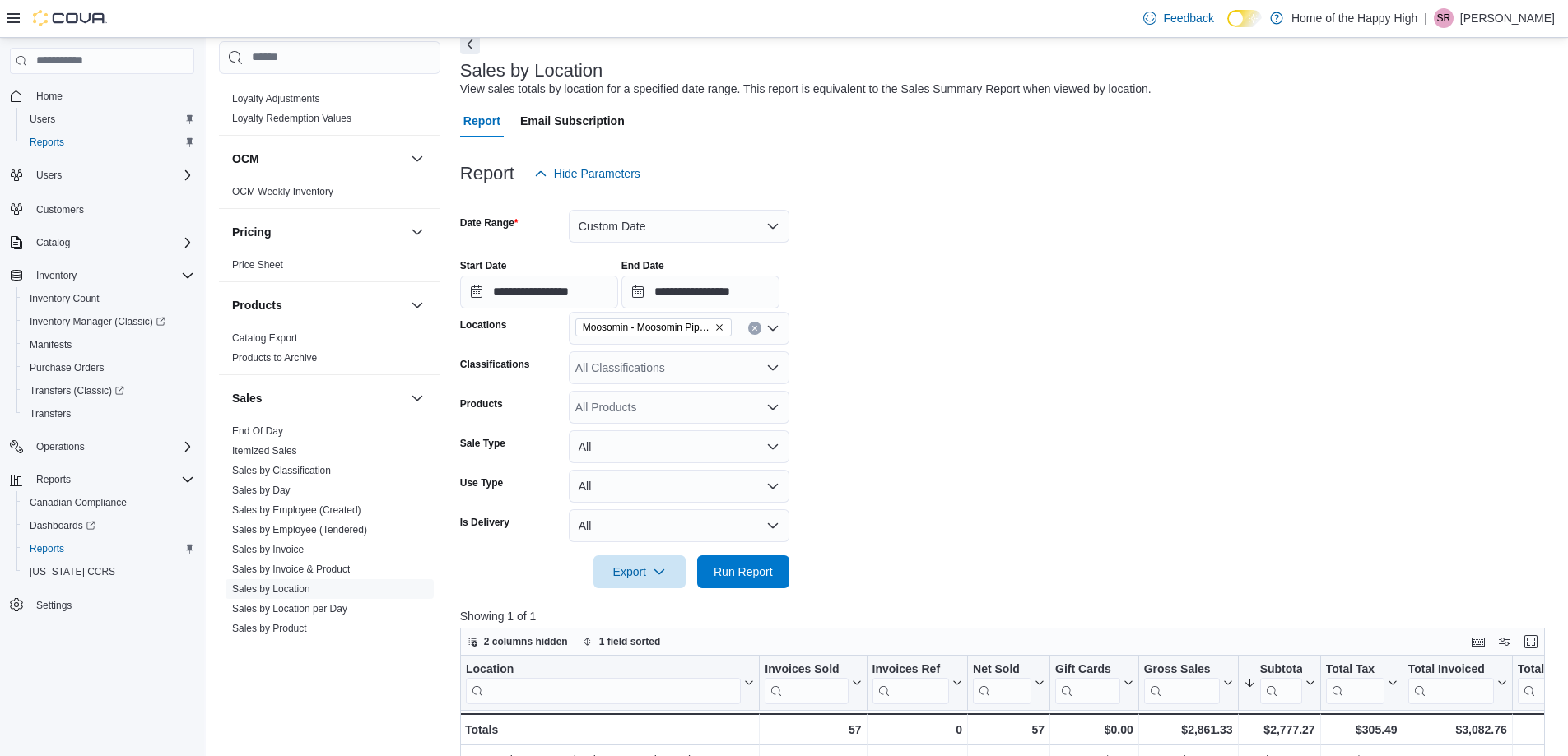
scroll to position [82, 0]
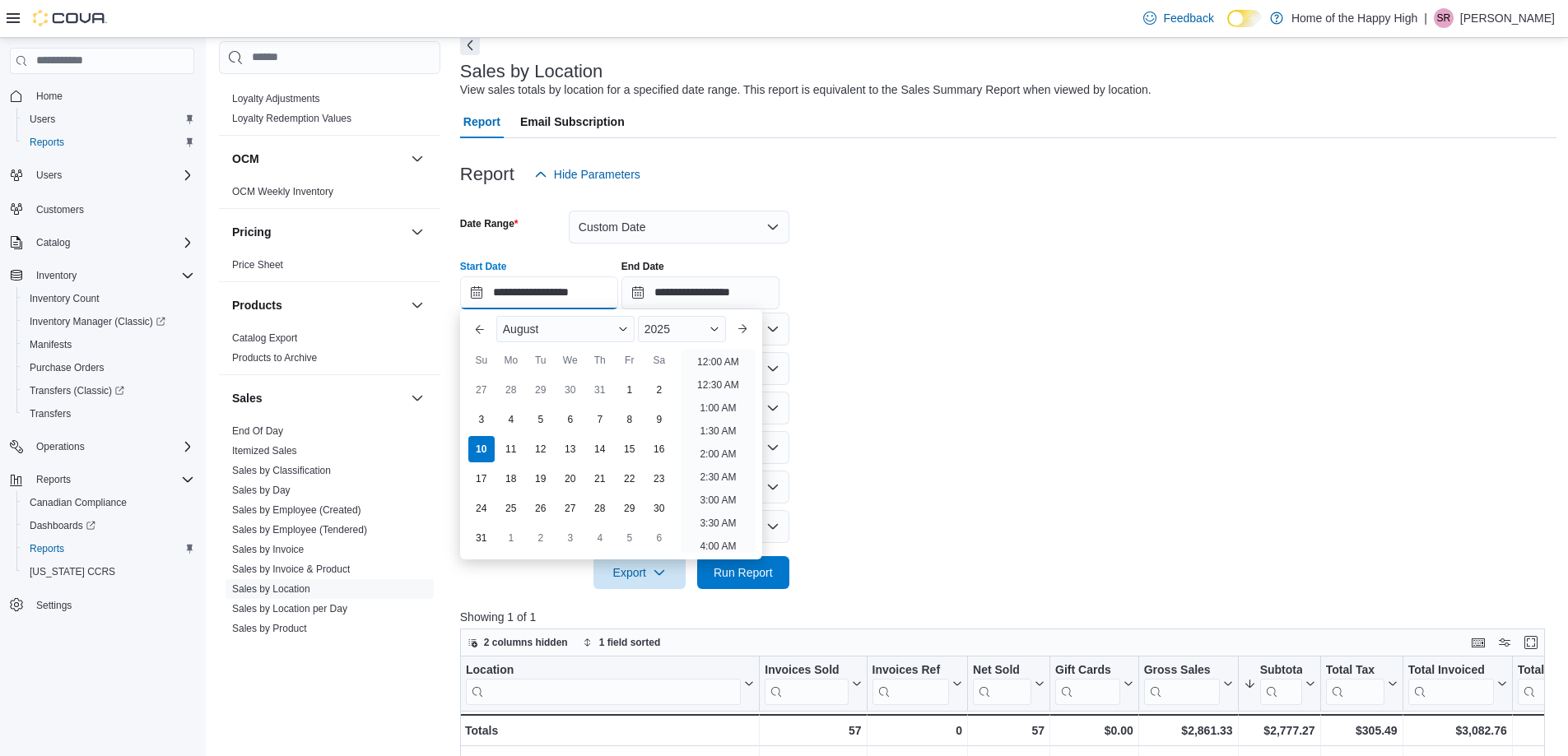
click at [569, 297] on input "**********" at bounding box center [539, 293] width 158 height 33
click at [721, 536] on li "5:00 PM" at bounding box center [718, 534] width 50 height 20
type input "**********"
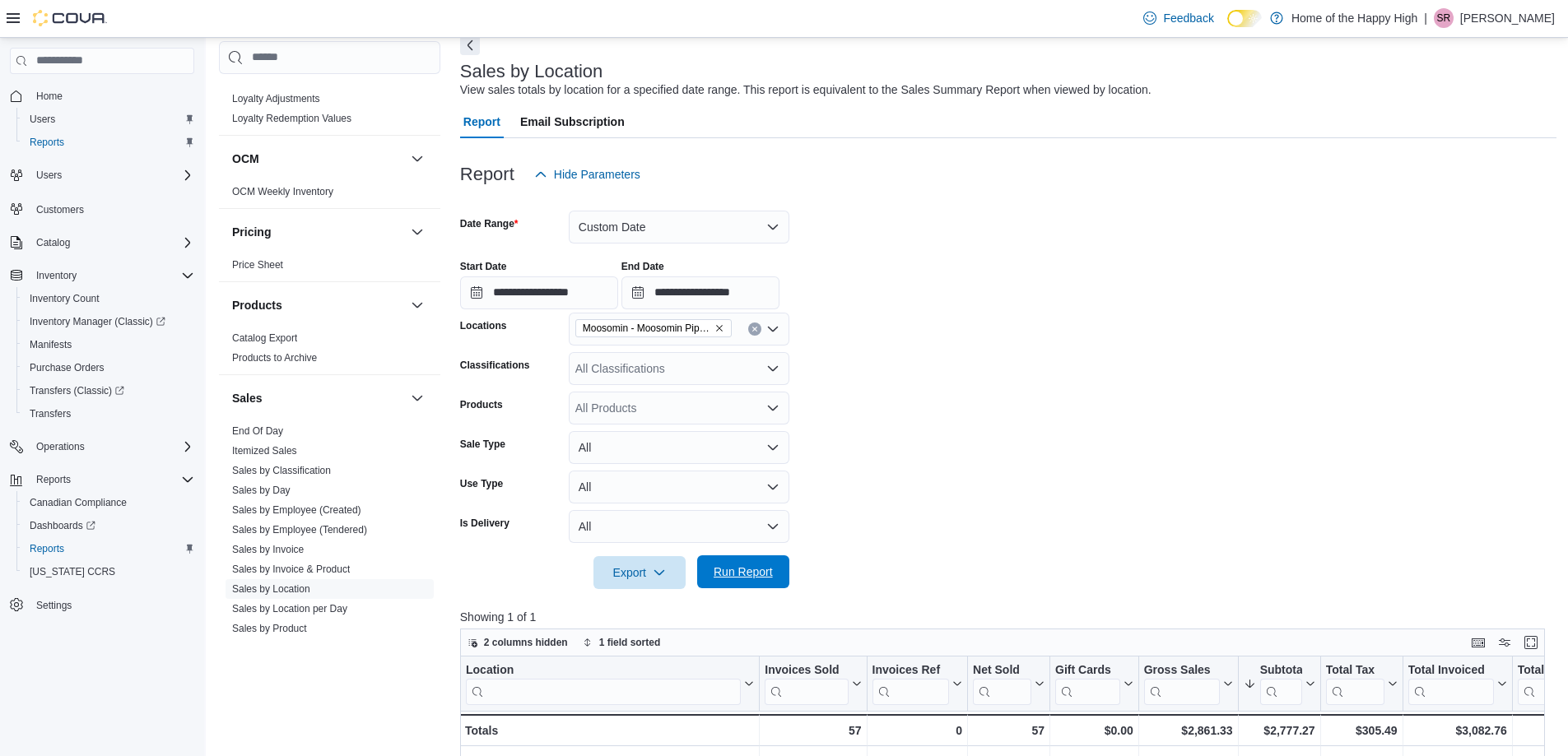
click at [744, 585] on span "Run Report" at bounding box center [743, 572] width 72 height 33
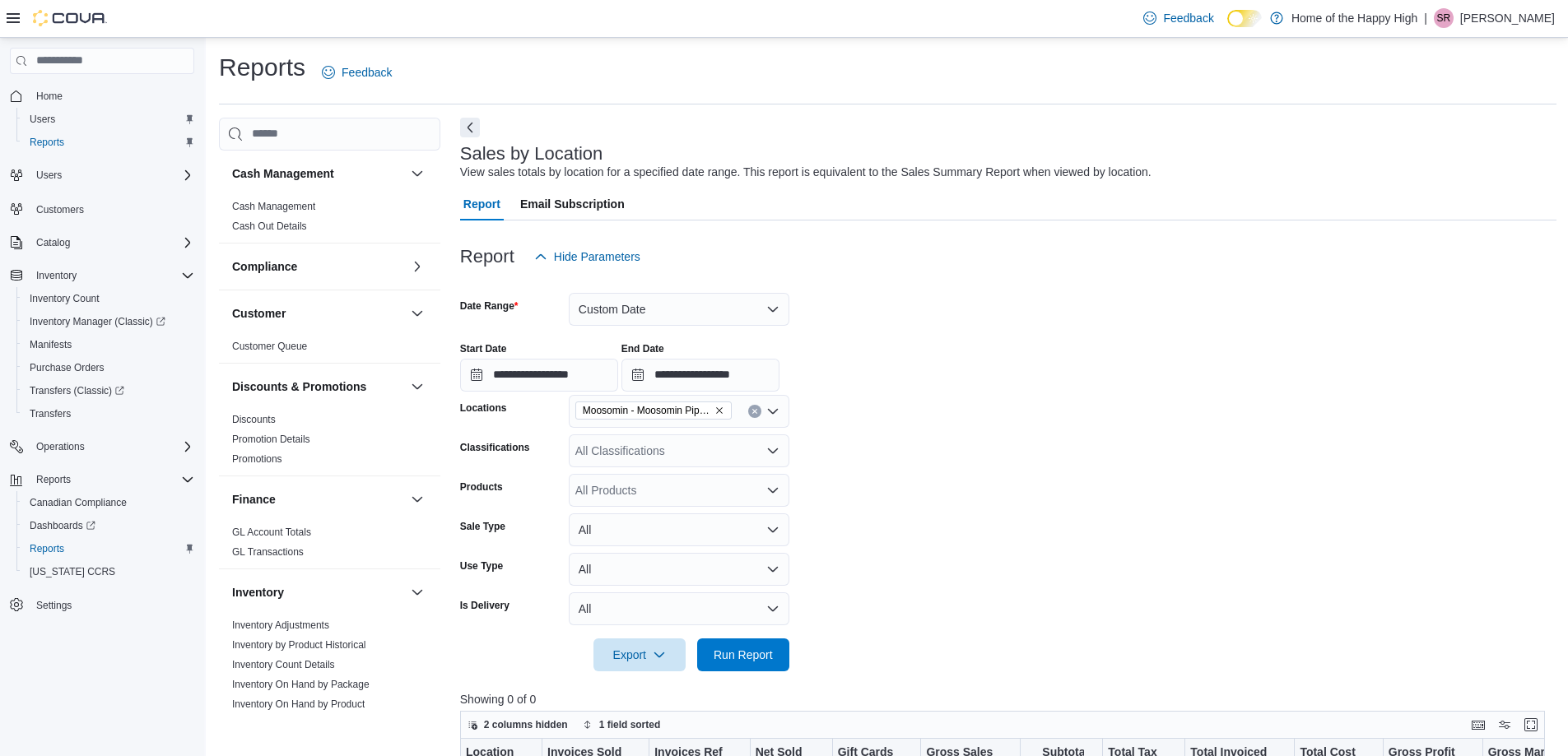
scroll to position [247, 0]
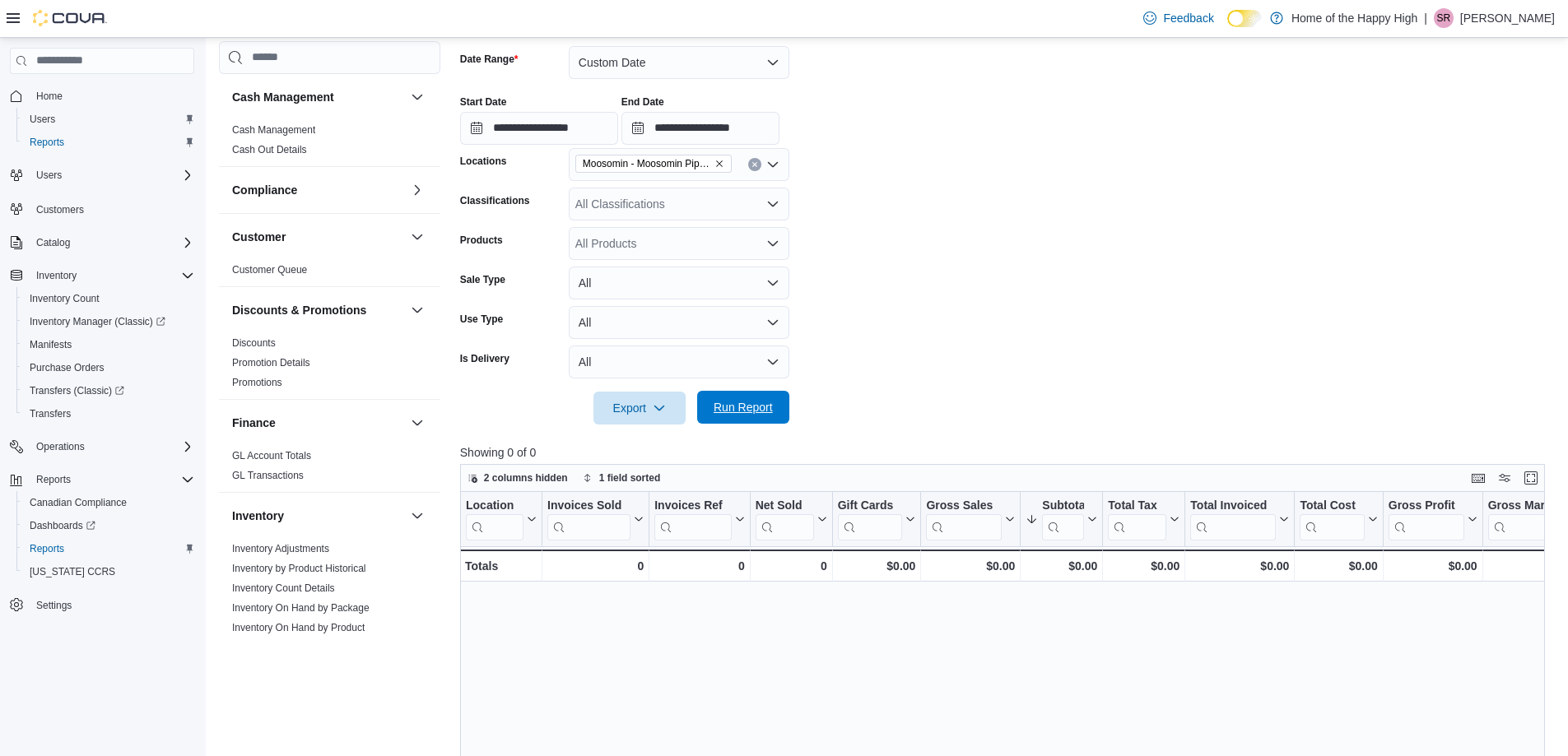
click at [713, 398] on span "Run Report" at bounding box center [743, 407] width 72 height 33
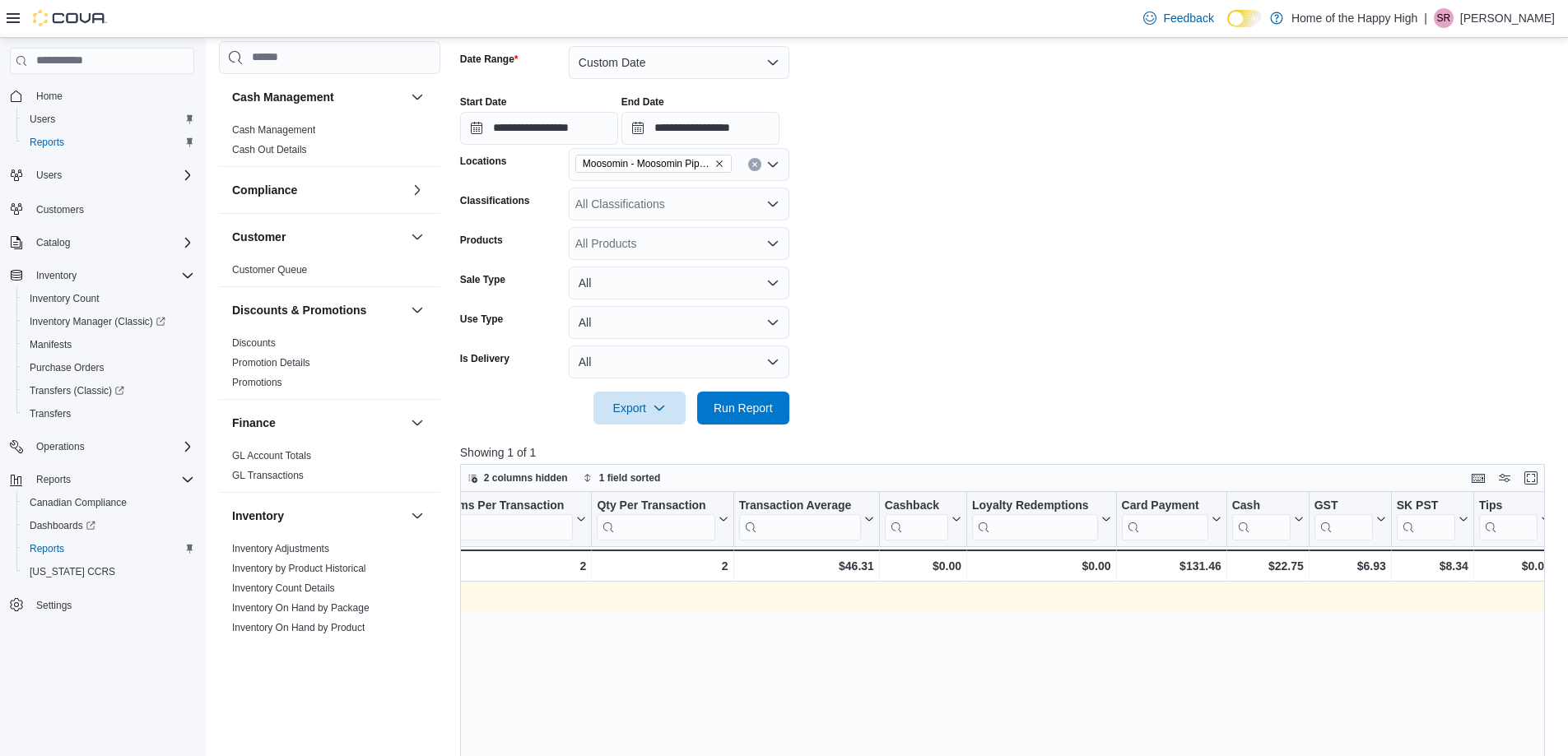
scroll to position [0, 0]
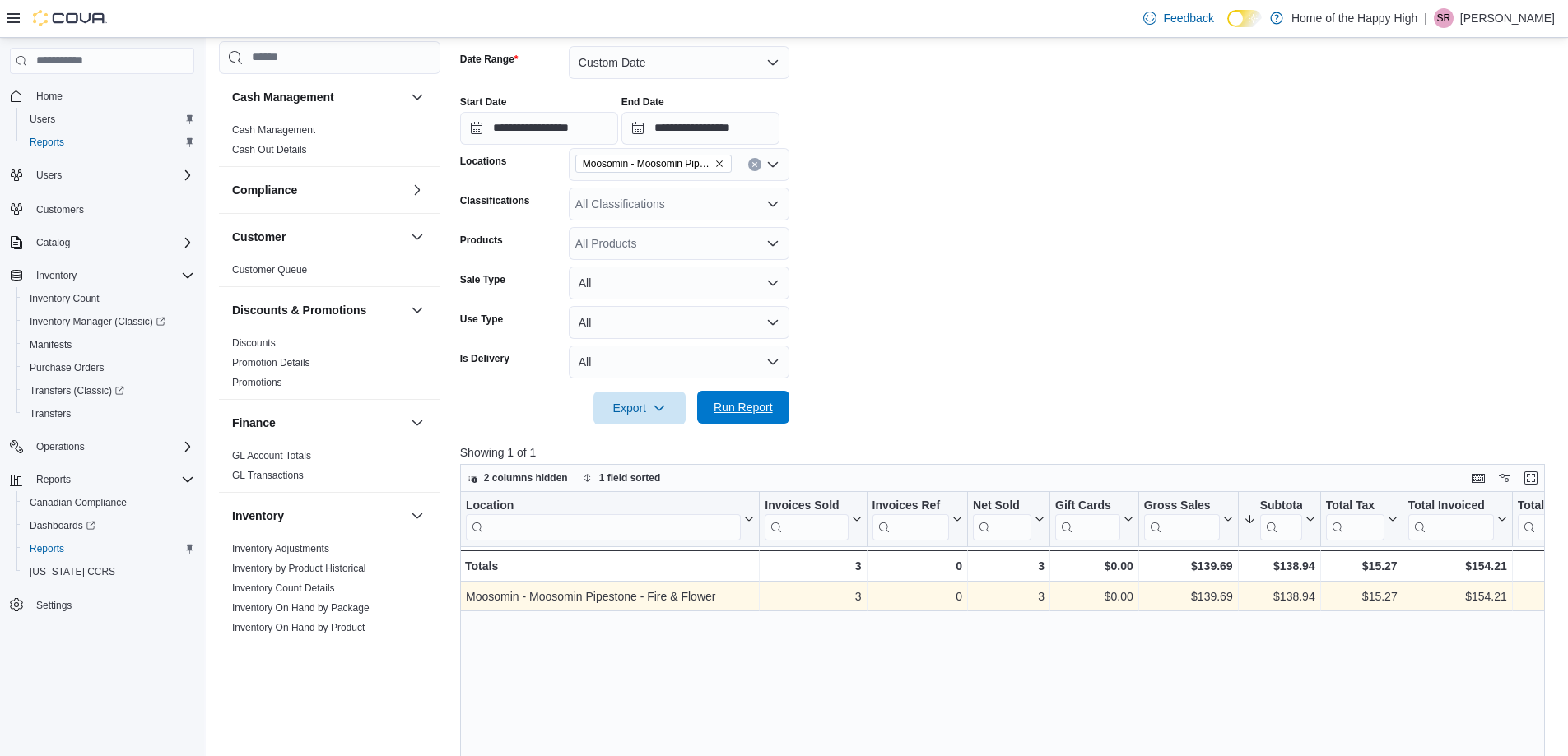
click at [766, 404] on span "Run Report" at bounding box center [743, 407] width 60 height 16
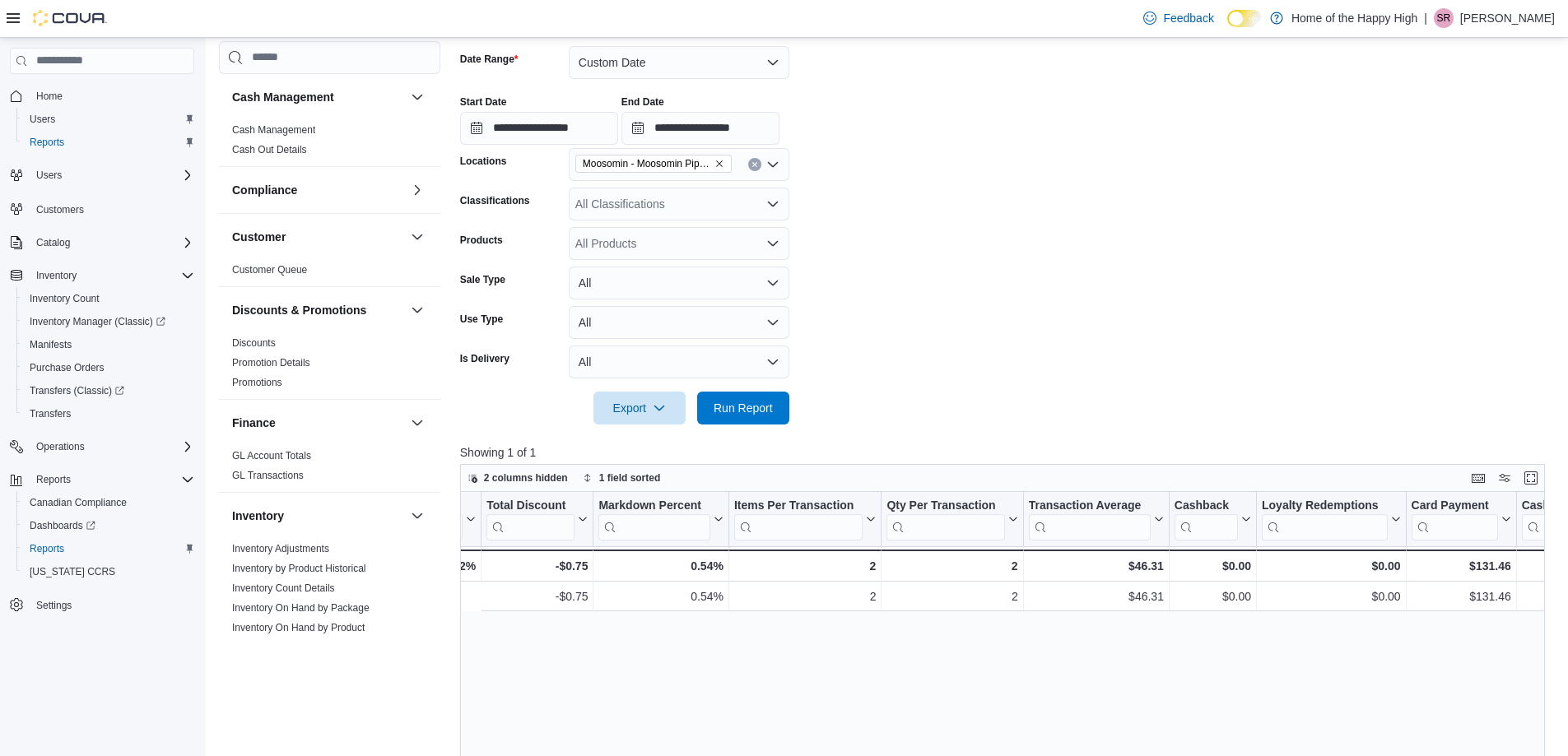
scroll to position [0, 1616]
